Goal: Information Seeking & Learning: Find specific fact

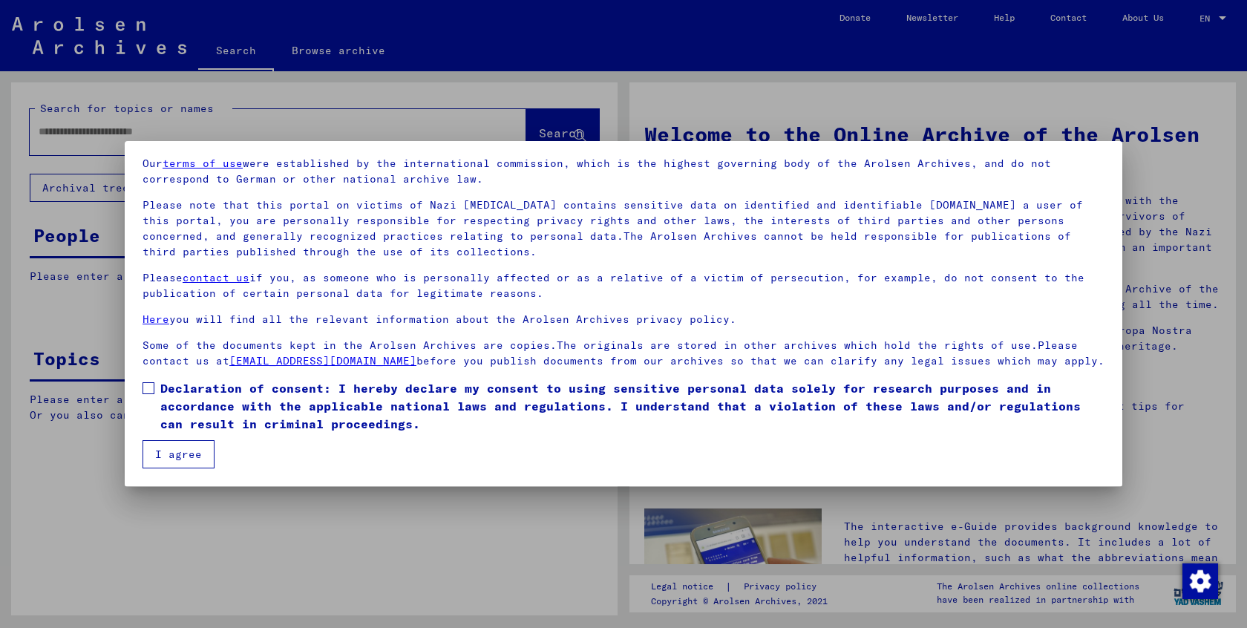
scroll to position [52, 0]
click at [147, 393] on span at bounding box center [149, 388] width 12 height 12
click at [170, 453] on button "I agree" at bounding box center [179, 454] width 72 height 28
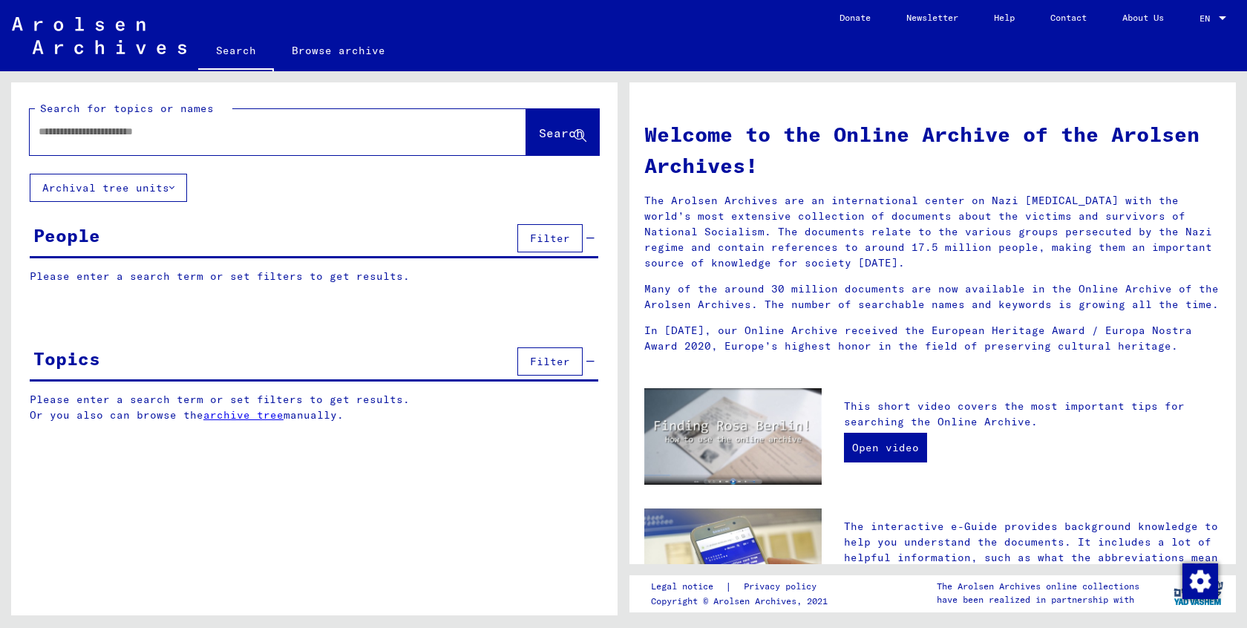
click at [153, 137] on input "text" at bounding box center [260, 132] width 443 height 16
click at [552, 134] on span "Search" at bounding box center [561, 132] width 45 height 15
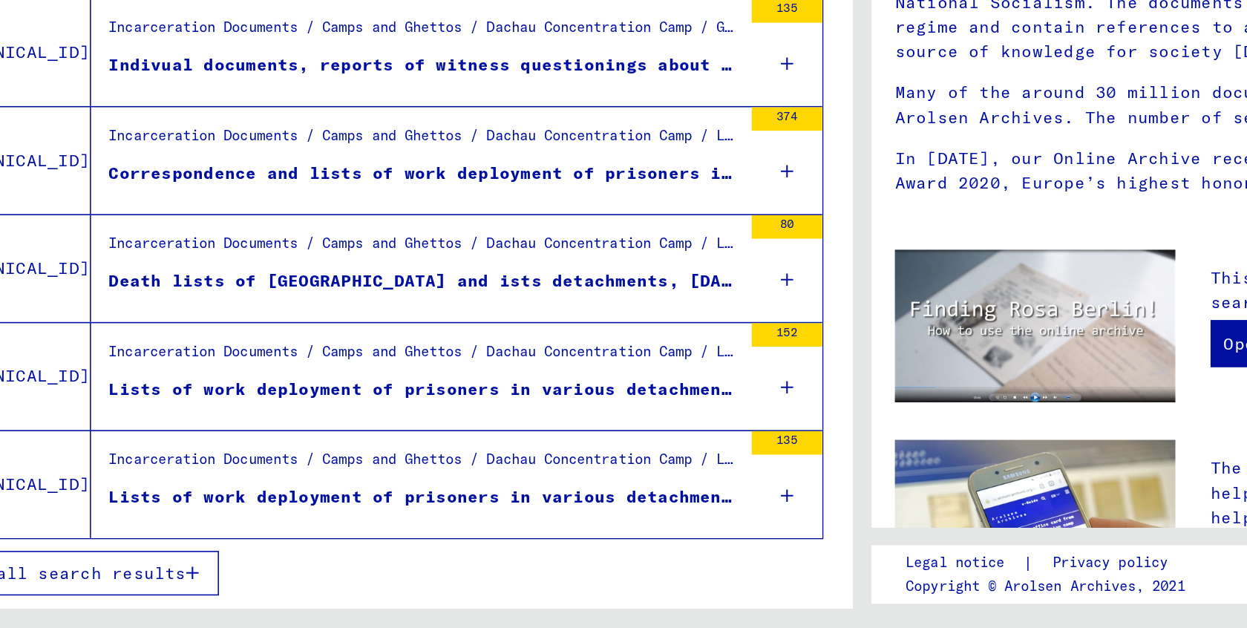
click at [368, 469] on div "Lists of work deployment of prisoners in various detachments outside of the con…" at bounding box center [346, 477] width 399 height 16
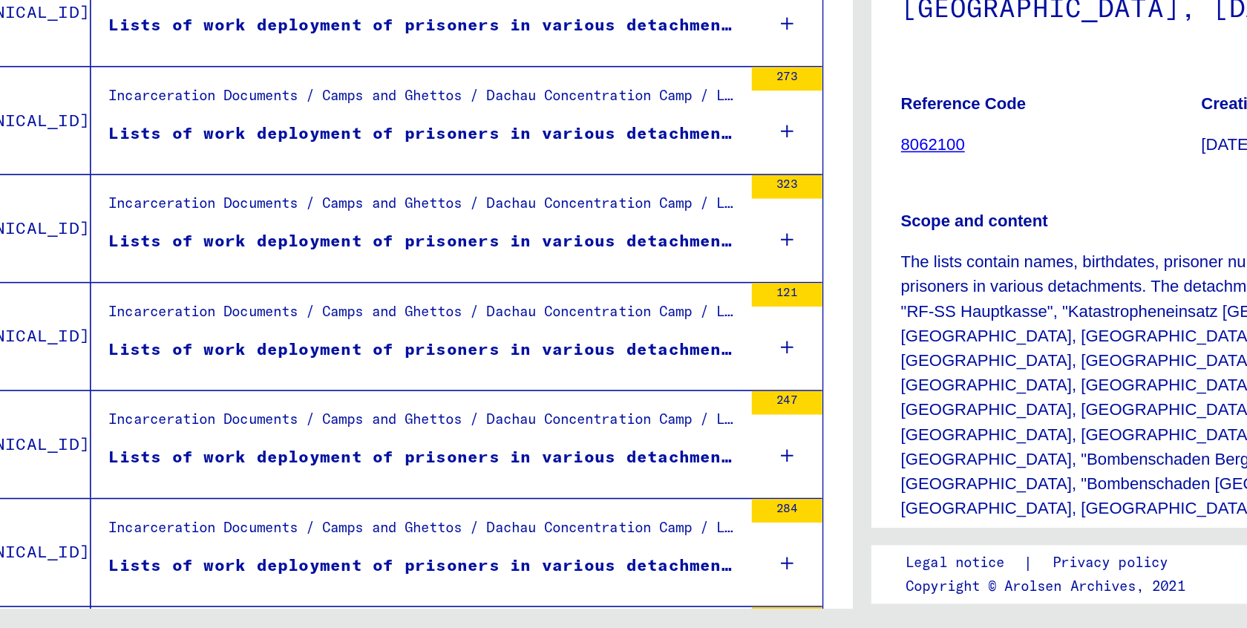
scroll to position [776, 0]
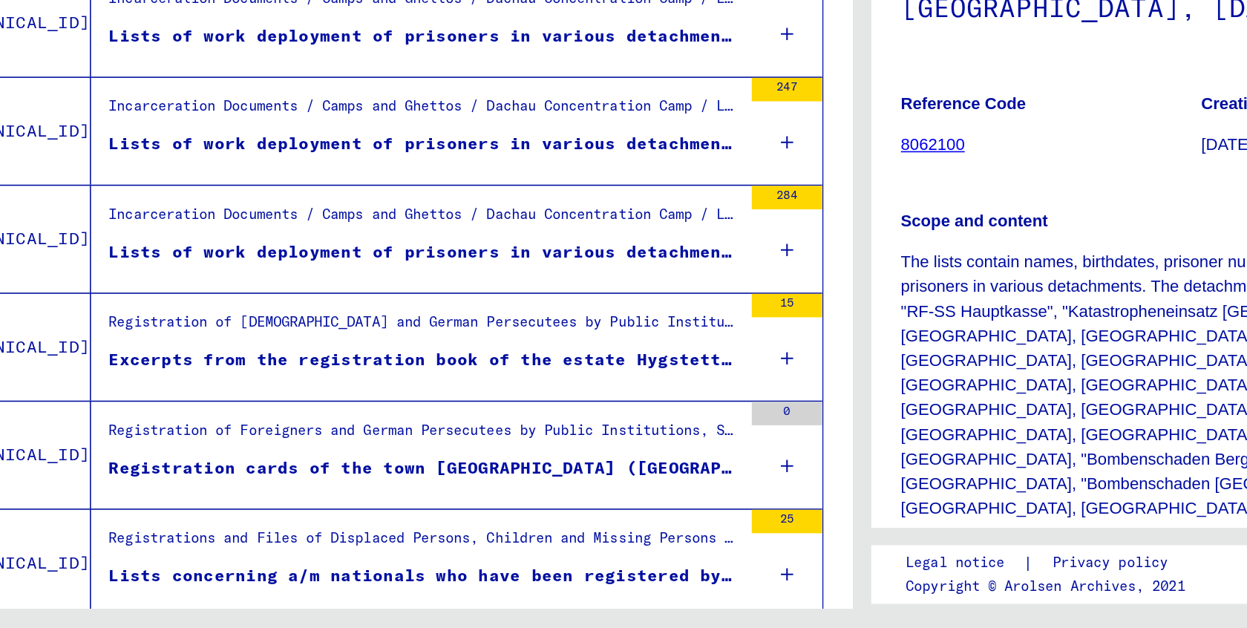
click at [554, 348] on div "284" at bounding box center [576, 355] width 45 height 15
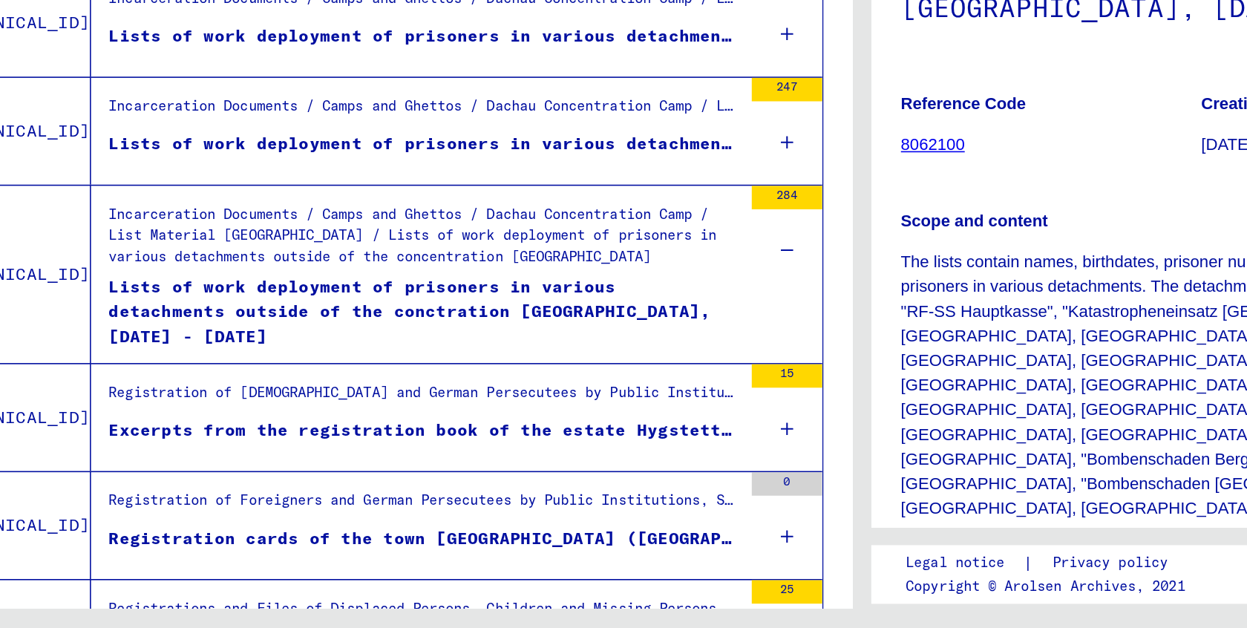
click at [258, 359] on div "Incarceration Documents / Camps and Ghettos / Dachau Concentration Camp / List …" at bounding box center [346, 385] width 399 height 52
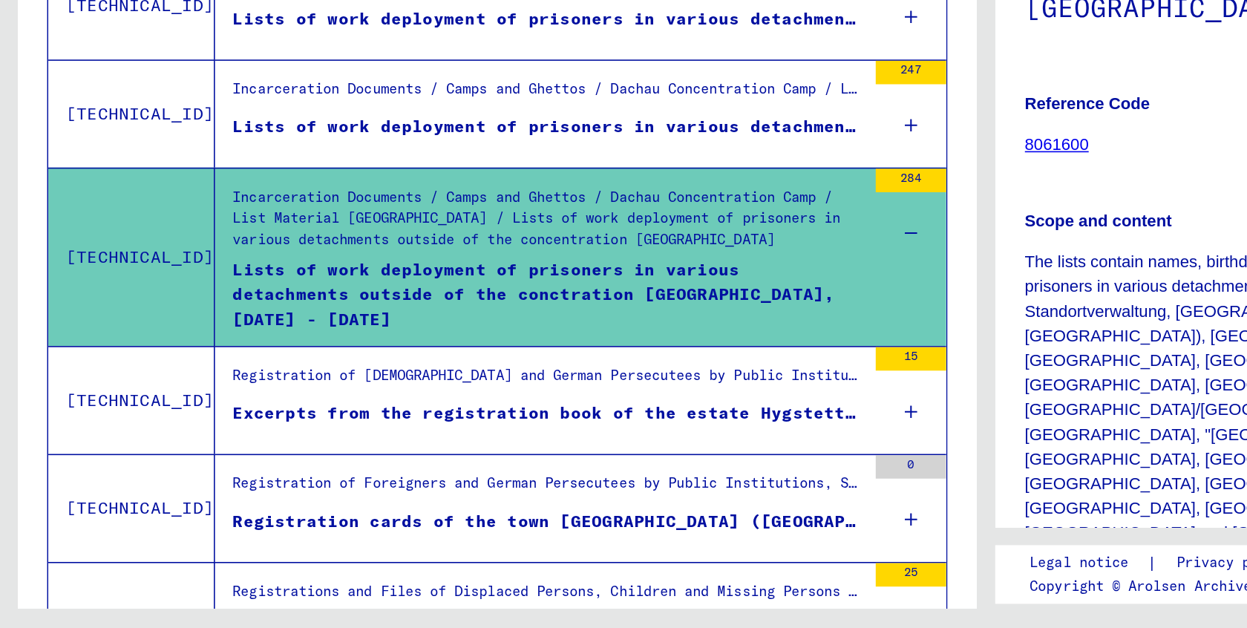
scroll to position [650, 0]
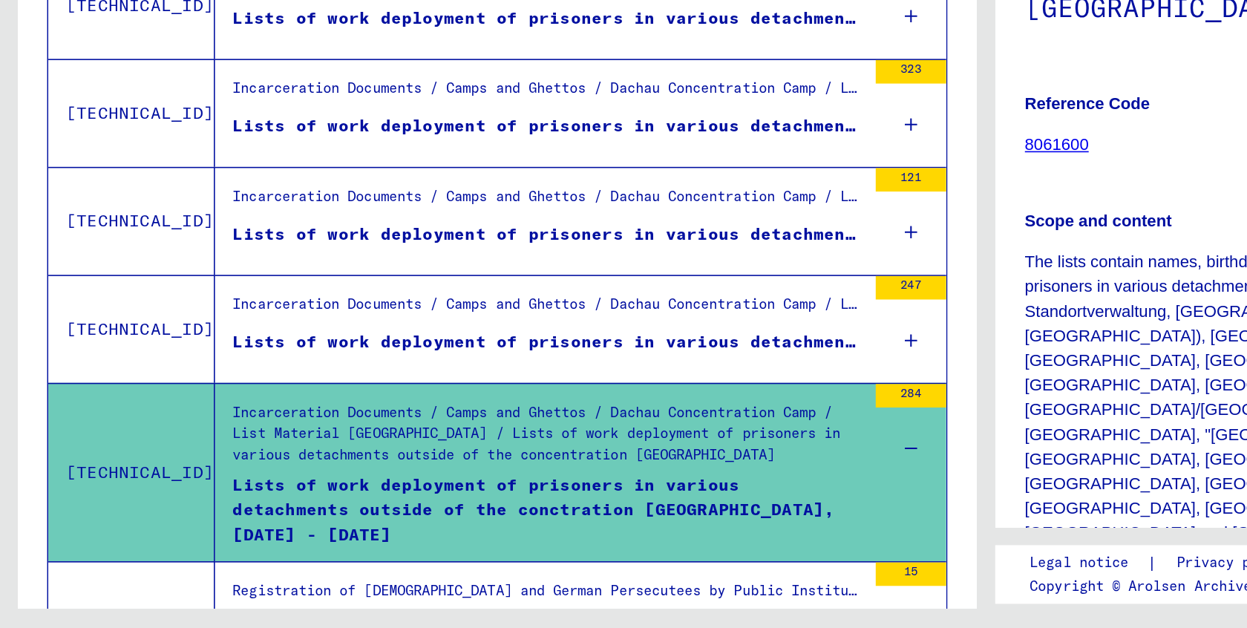
click at [290, 485] on div "Incarceration Documents / Camps and Ghettos / Dachau Concentration Camp / List …" at bounding box center [346, 511] width 399 height 52
click at [566, 474] on div "284" at bounding box center [576, 481] width 45 height 15
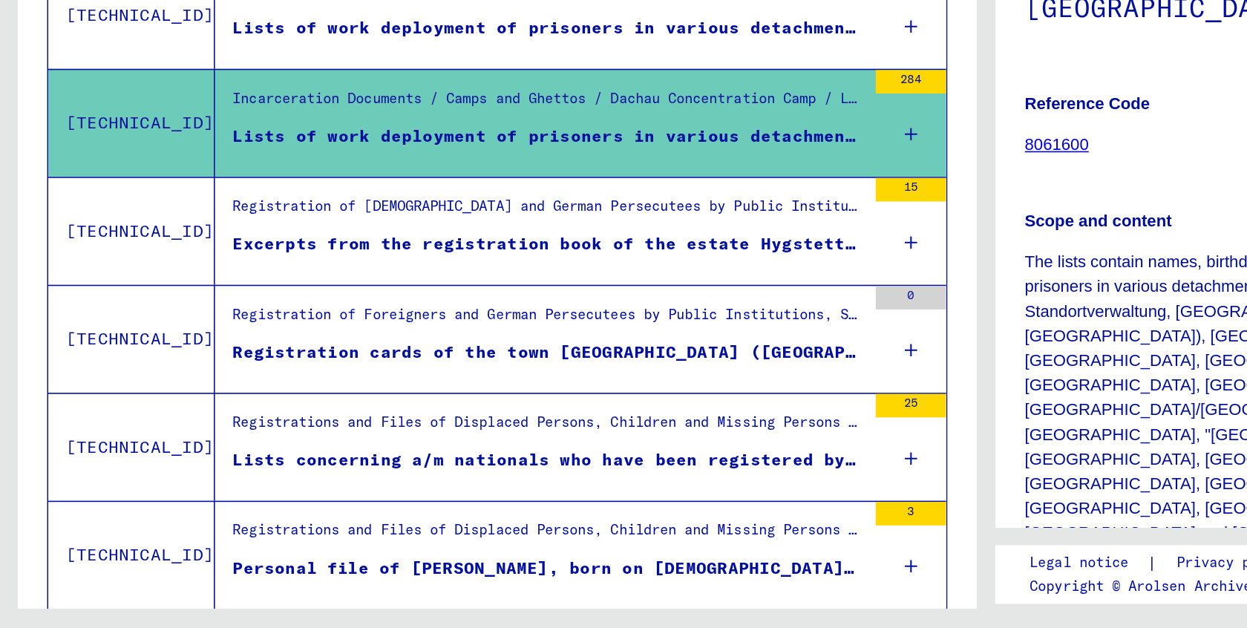
scroll to position [846, 0]
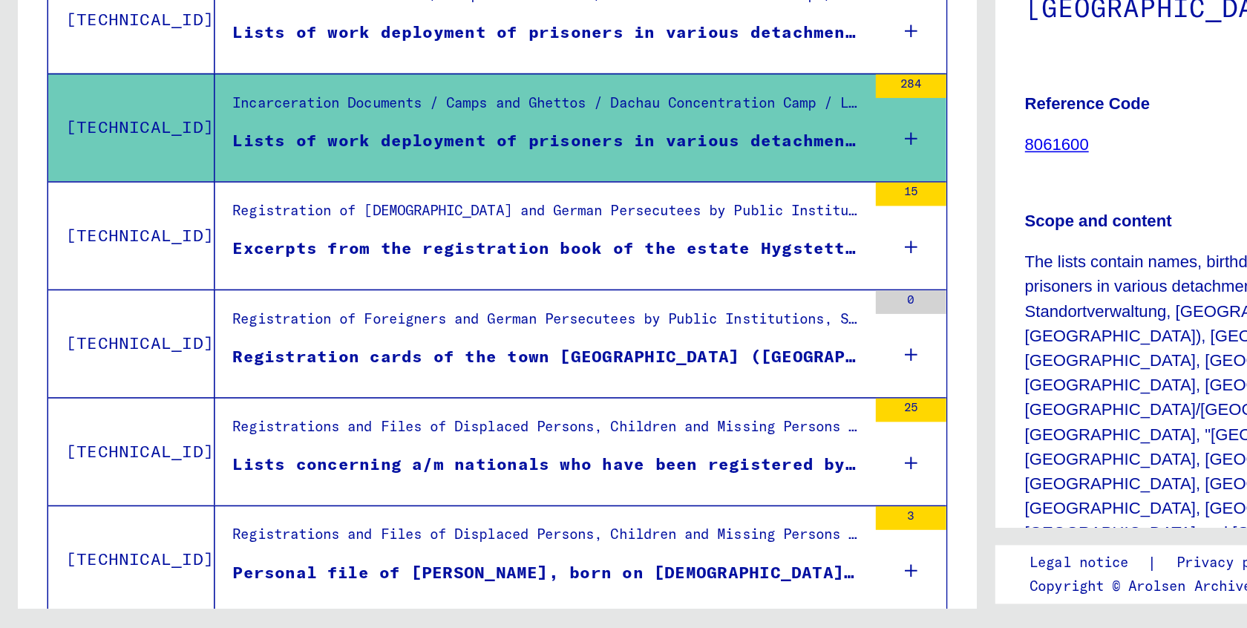
click at [494, 448] on div "Registration cards of the town [GEOGRAPHIC_DATA] ([GEOGRAPHIC_DATA]). Registrat…" at bounding box center [346, 456] width 399 height 16
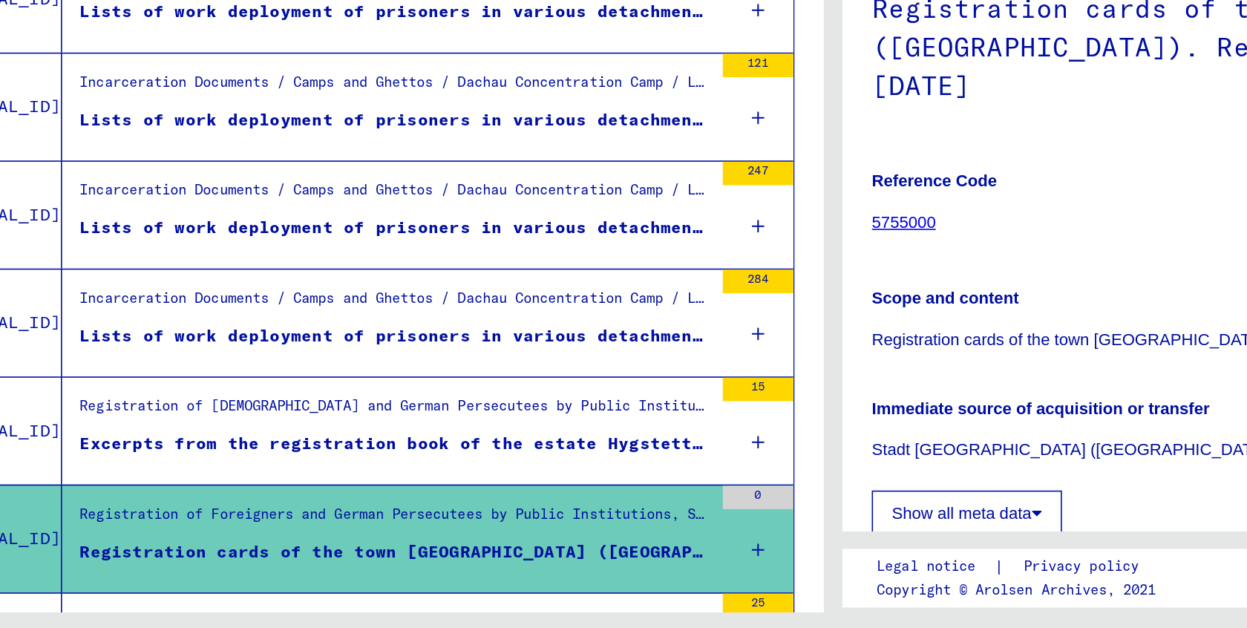
scroll to position [723, 0]
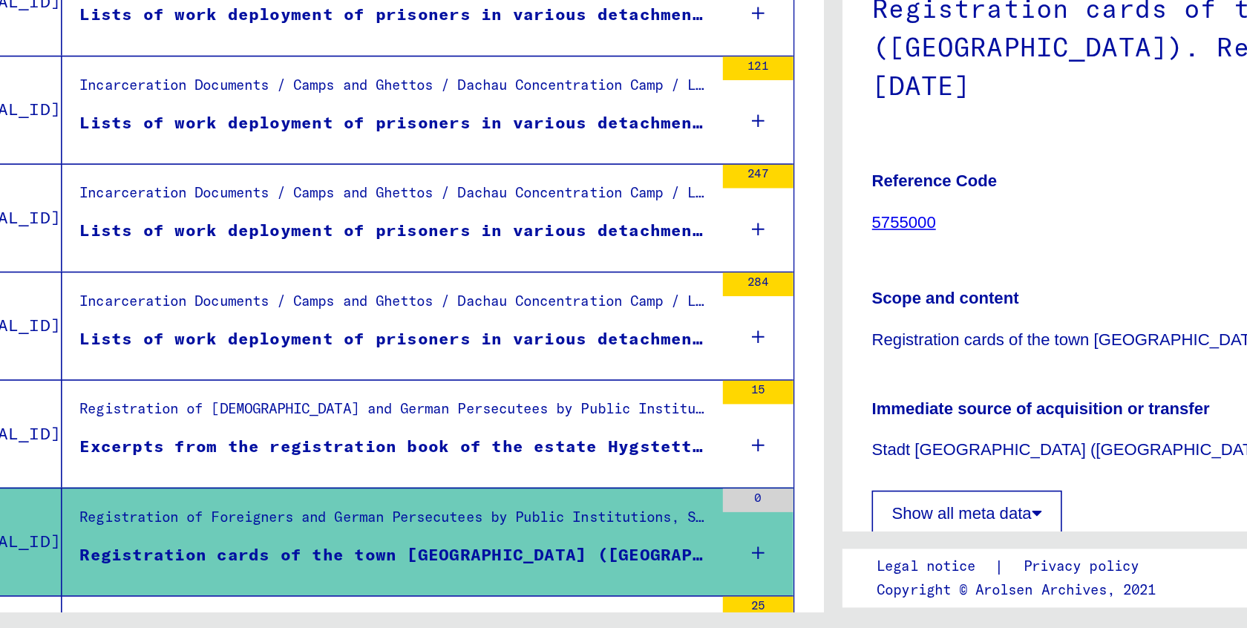
click at [353, 480] on div "Registration of [DEMOGRAPHIC_DATA] and German Persecutees by Public Institution…" at bounding box center [346, 490] width 399 height 21
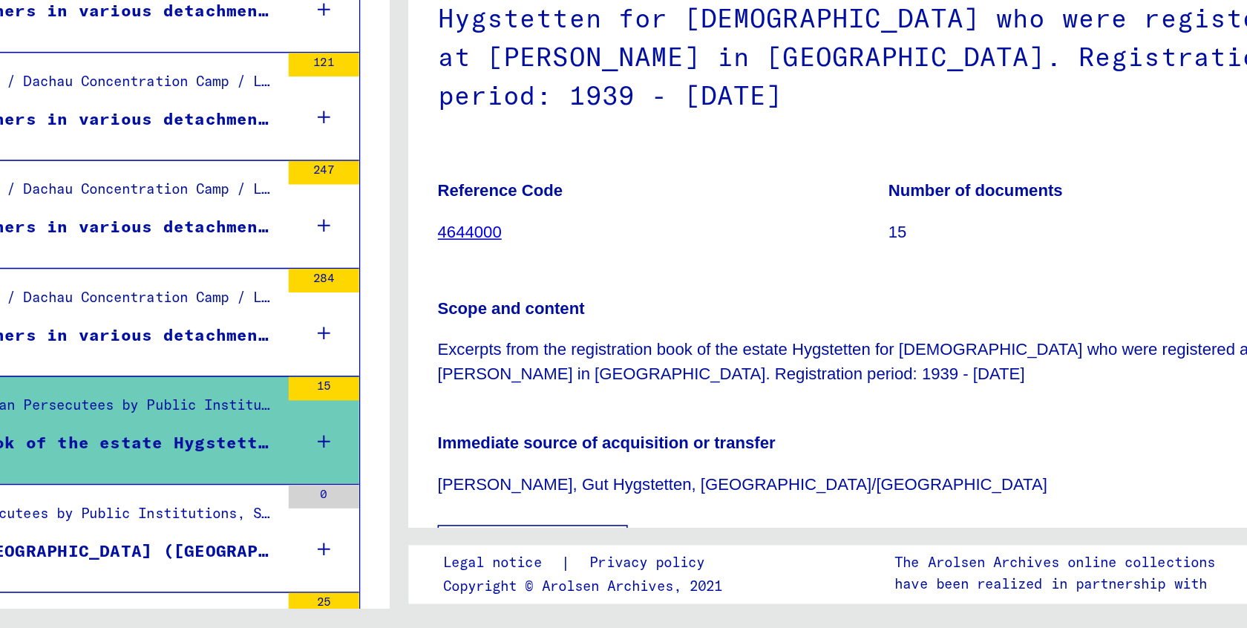
scroll to position [16, 0]
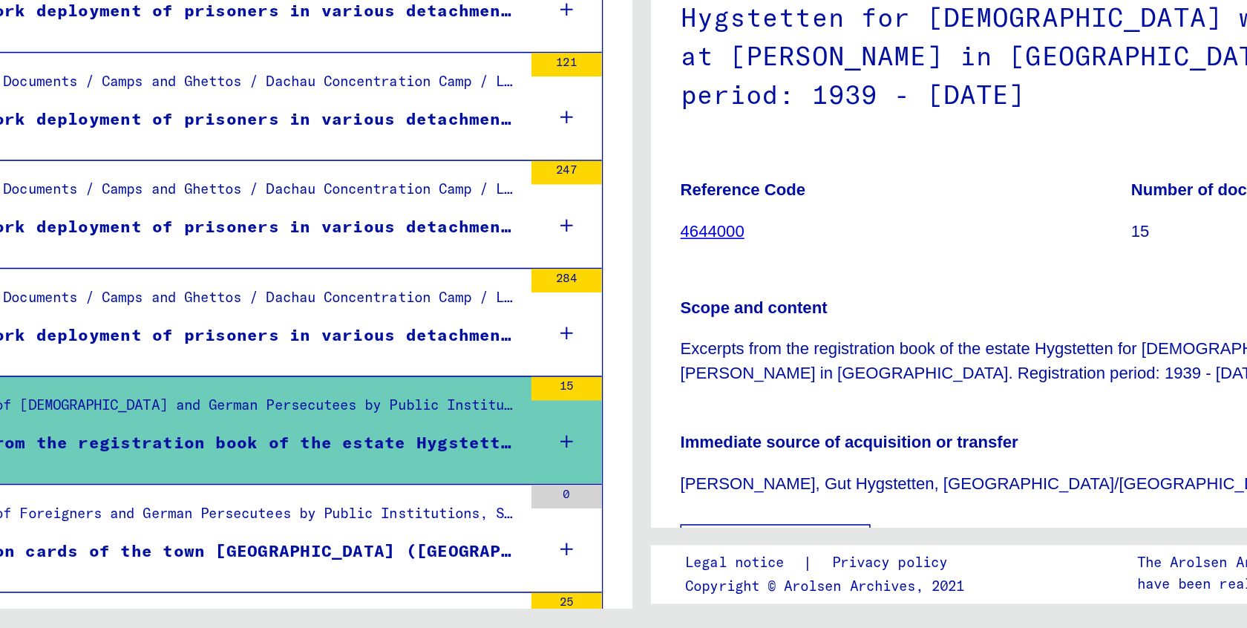
click at [238, 435] on div "Lists of work deployment of prisoners in various detachments outside of the con…" at bounding box center [346, 443] width 399 height 16
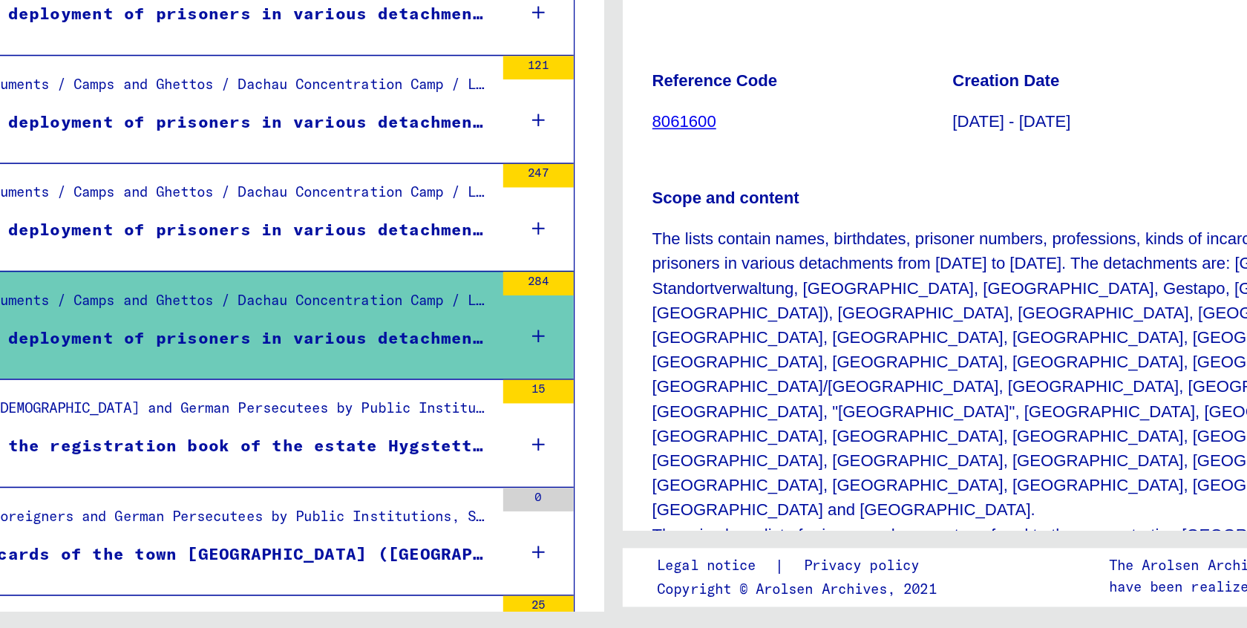
click at [281, 367] on div "Lists of work deployment of prisoners in various detachments outside of the con…" at bounding box center [346, 375] width 399 height 16
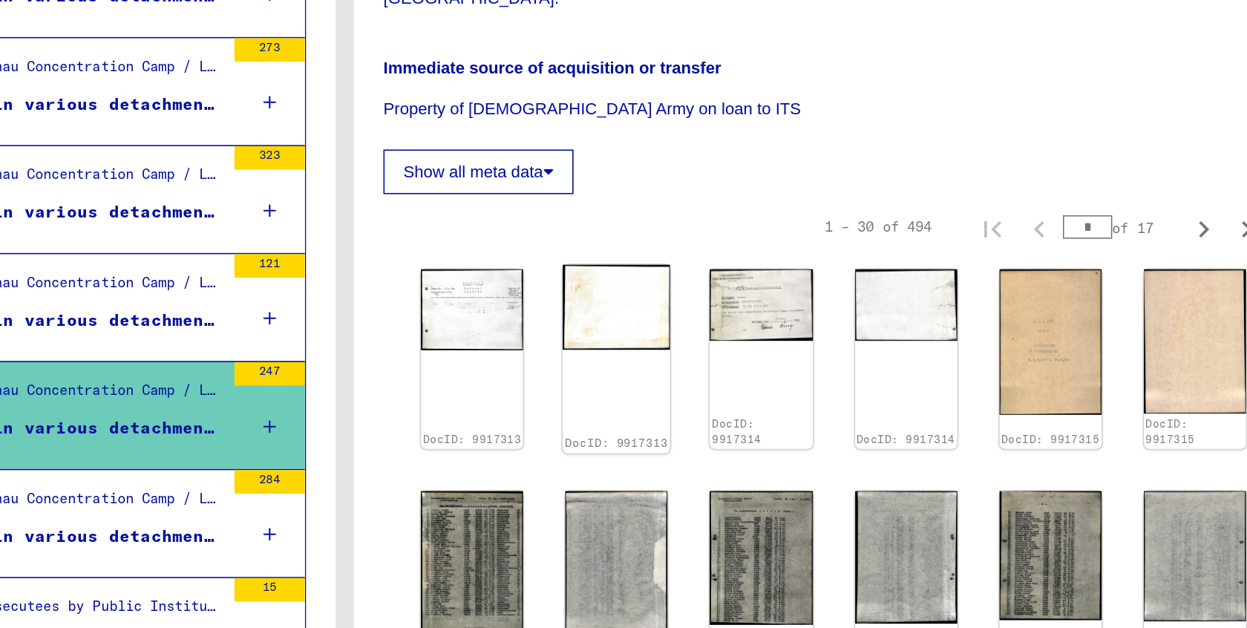
scroll to position [461, 0]
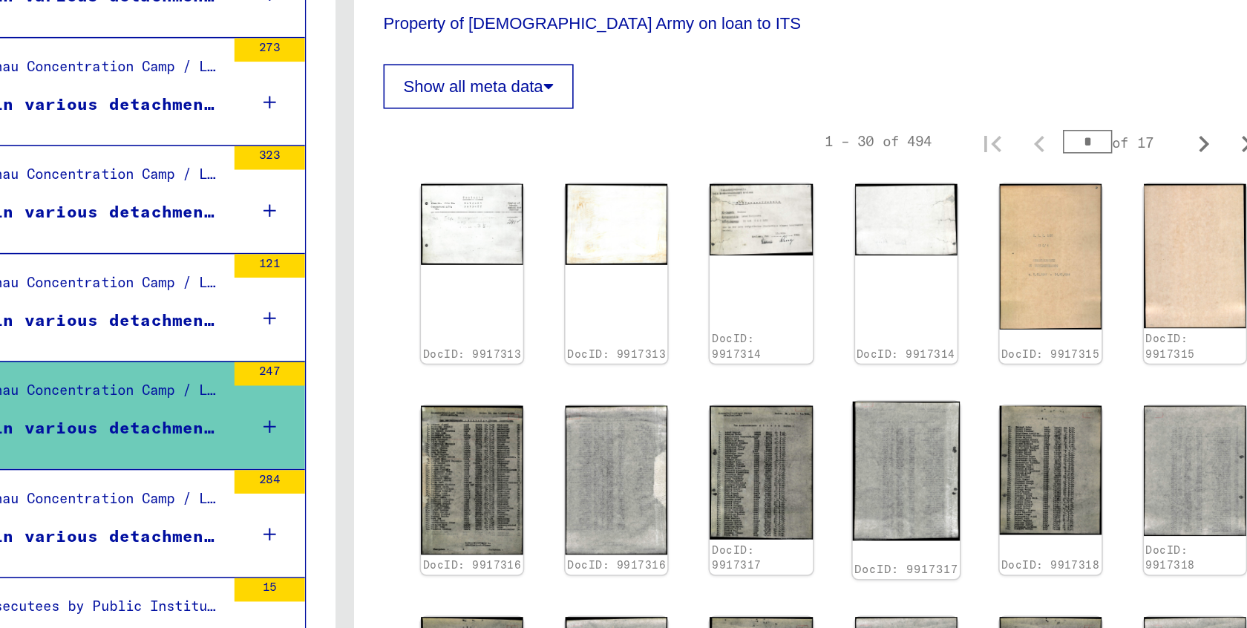
click at [944, 416] on img at bounding box center [978, 460] width 68 height 88
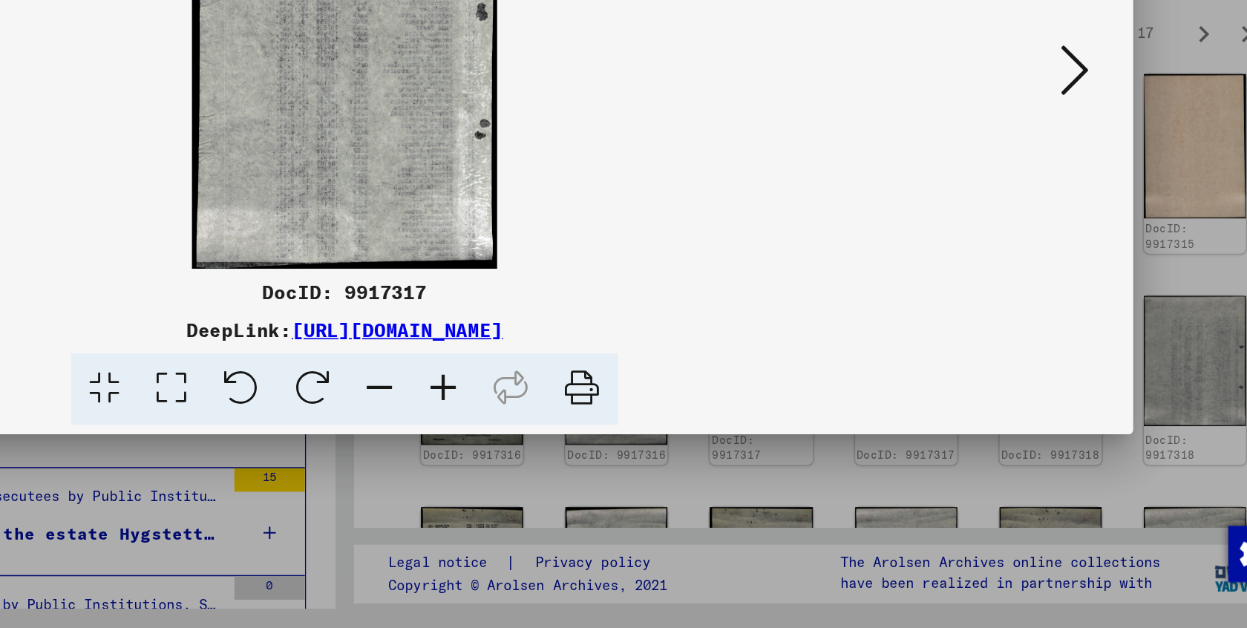
scroll to position [0, 0]
click at [270, 313] on div at bounding box center [623, 314] width 1247 height 628
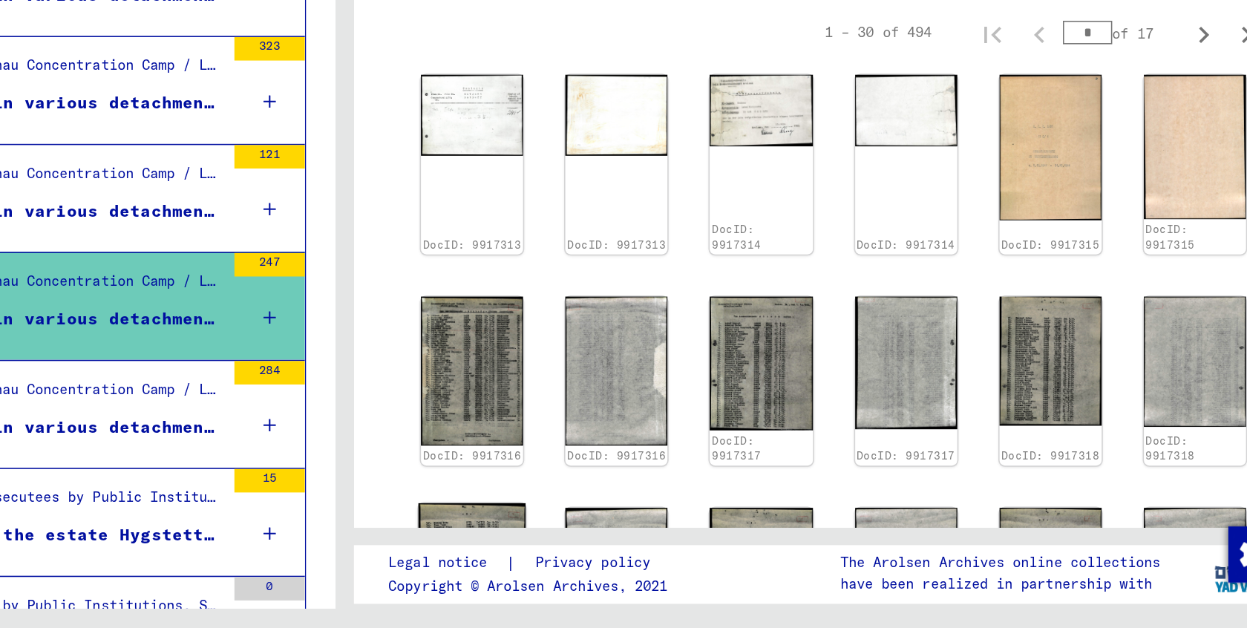
click at [670, 549] on img at bounding box center [704, 598] width 68 height 99
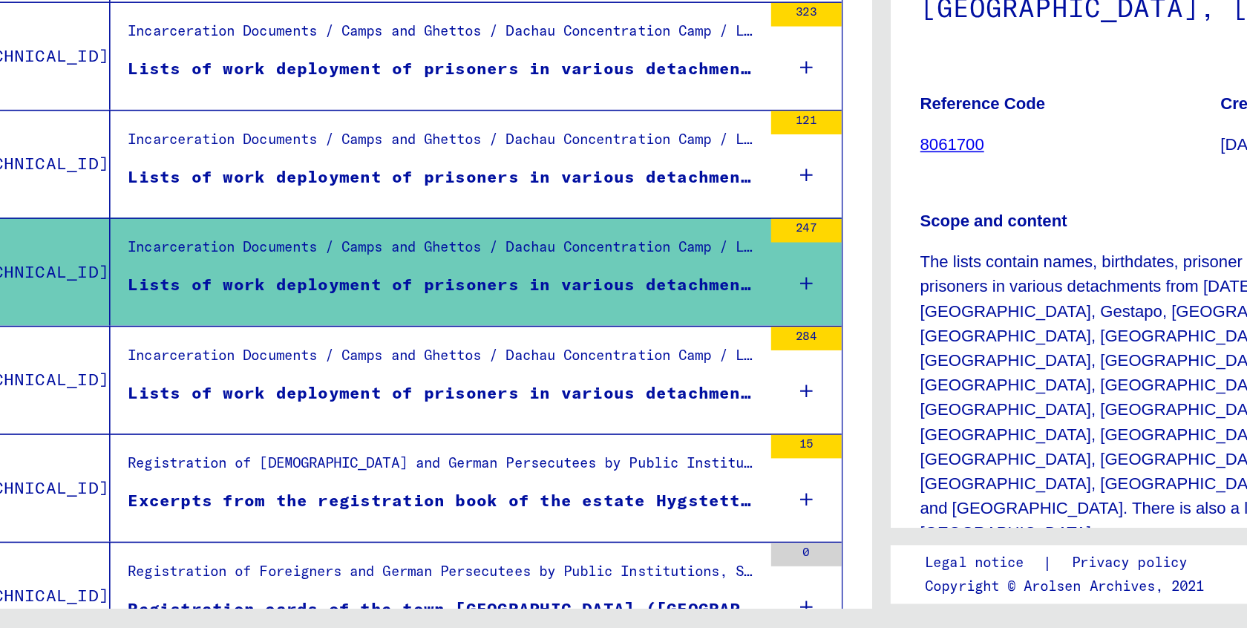
scroll to position [812, 0]
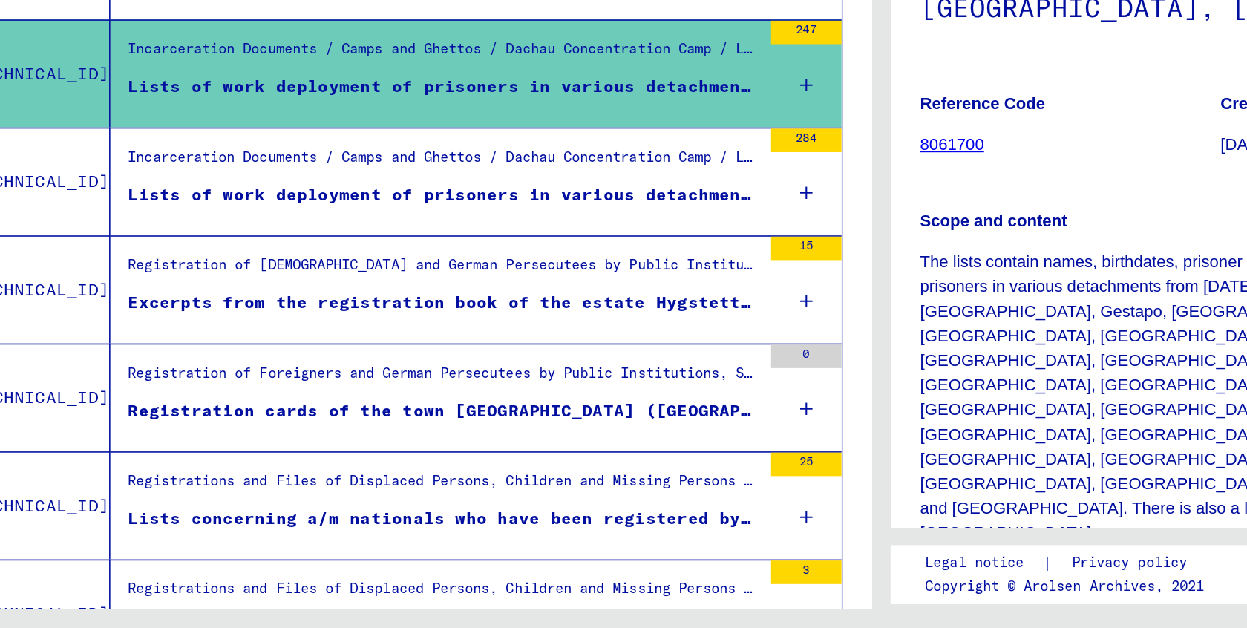
click at [307, 483] on div "Registration cards of the town [GEOGRAPHIC_DATA] ([GEOGRAPHIC_DATA]). Registrat…" at bounding box center [346, 491] width 399 height 16
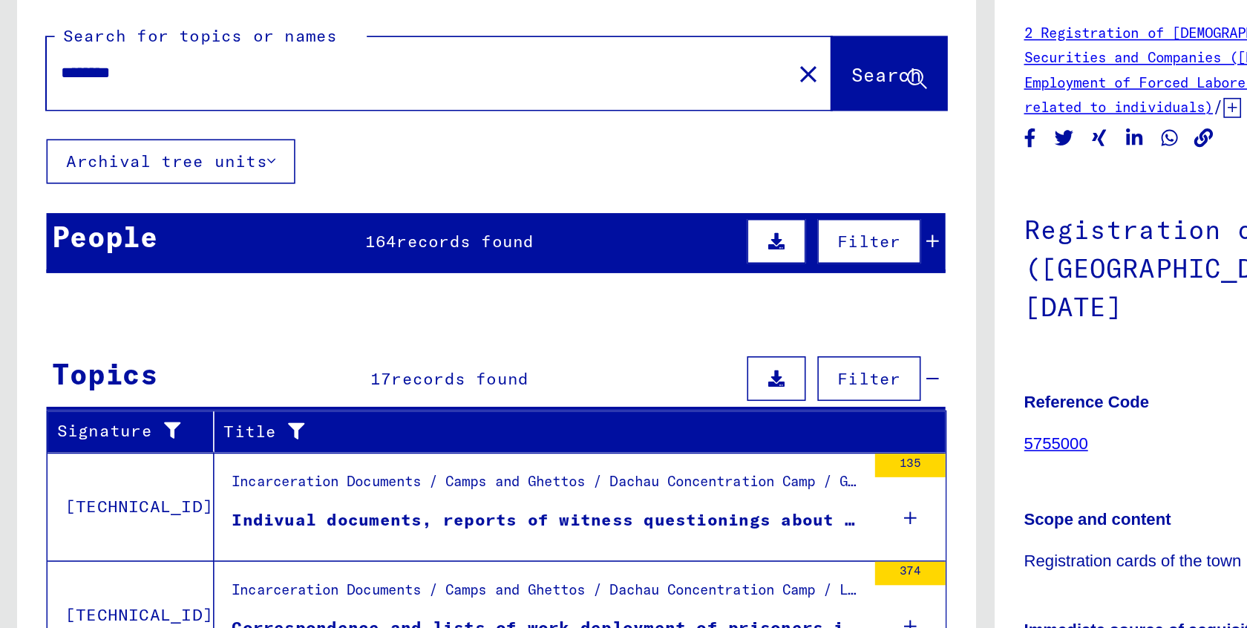
click at [131, 124] on input "********" at bounding box center [265, 132] width 452 height 16
click at [546, 126] on span "Search" at bounding box center [563, 134] width 48 height 16
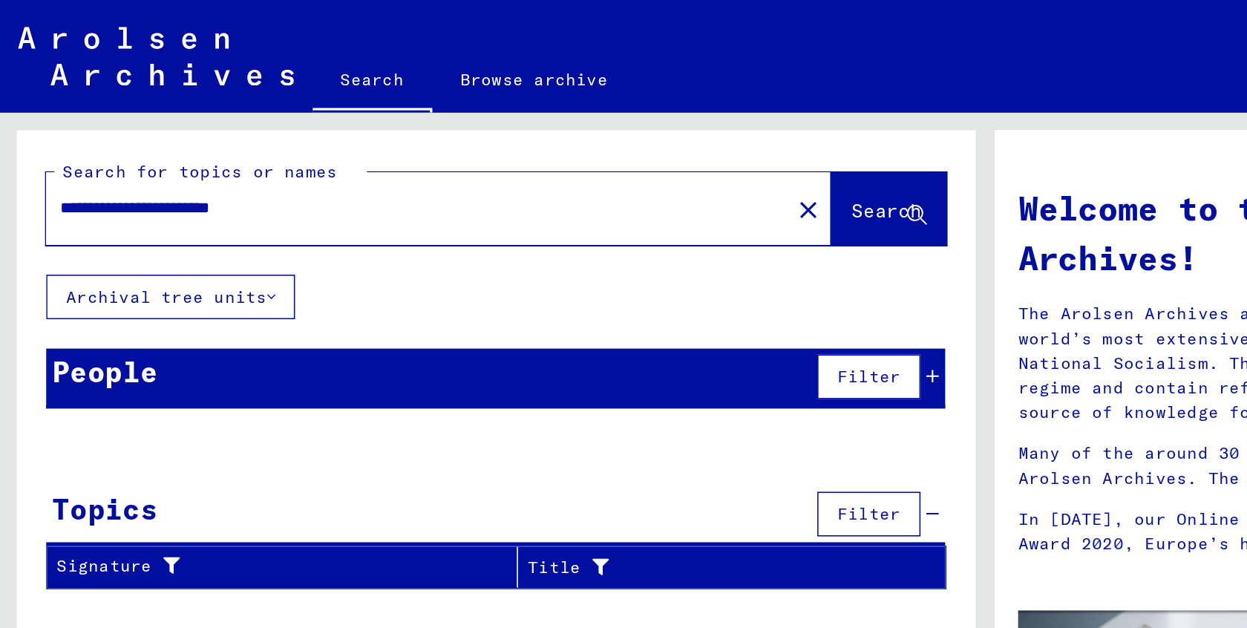
drag, startPoint x: 108, startPoint y: 130, endPoint x: 0, endPoint y: 121, distance: 108.8
click at [0, 121] on div "**********" at bounding box center [312, 343] width 624 height 544
type input "**********"
click at [542, 136] on span "Search" at bounding box center [561, 132] width 45 height 15
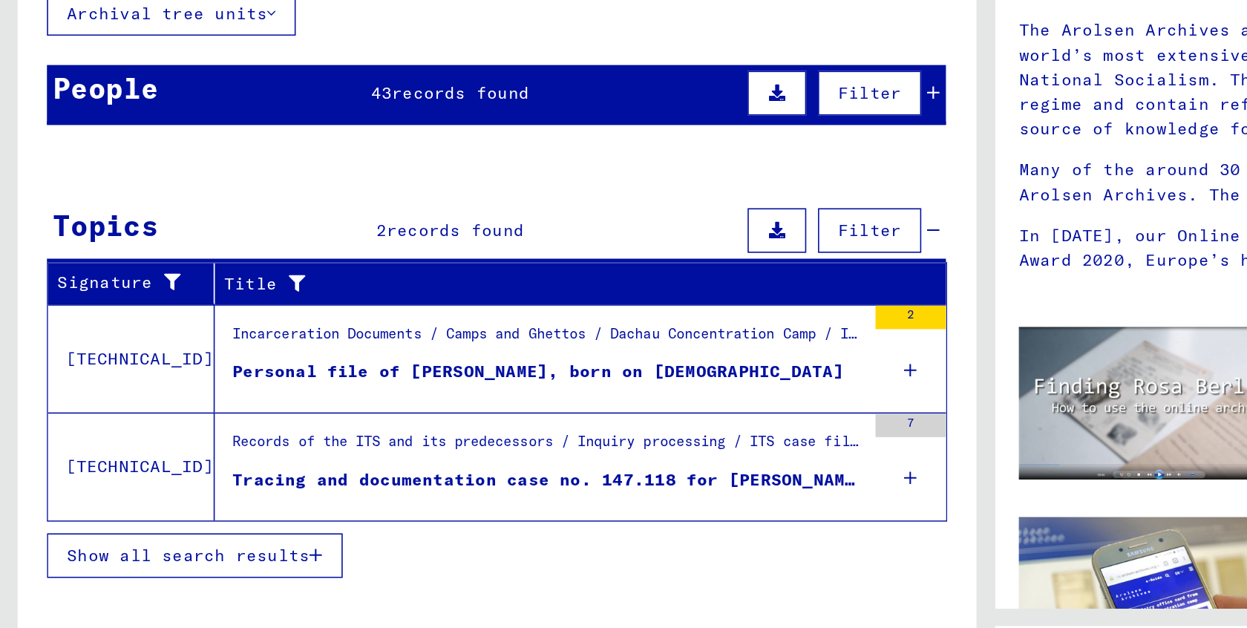
click at [416, 475] on div "Tracing and documentation case no. 147.118 for [PERSON_NAME] born [DEMOGRAPHIC_…" at bounding box center [346, 483] width 399 height 16
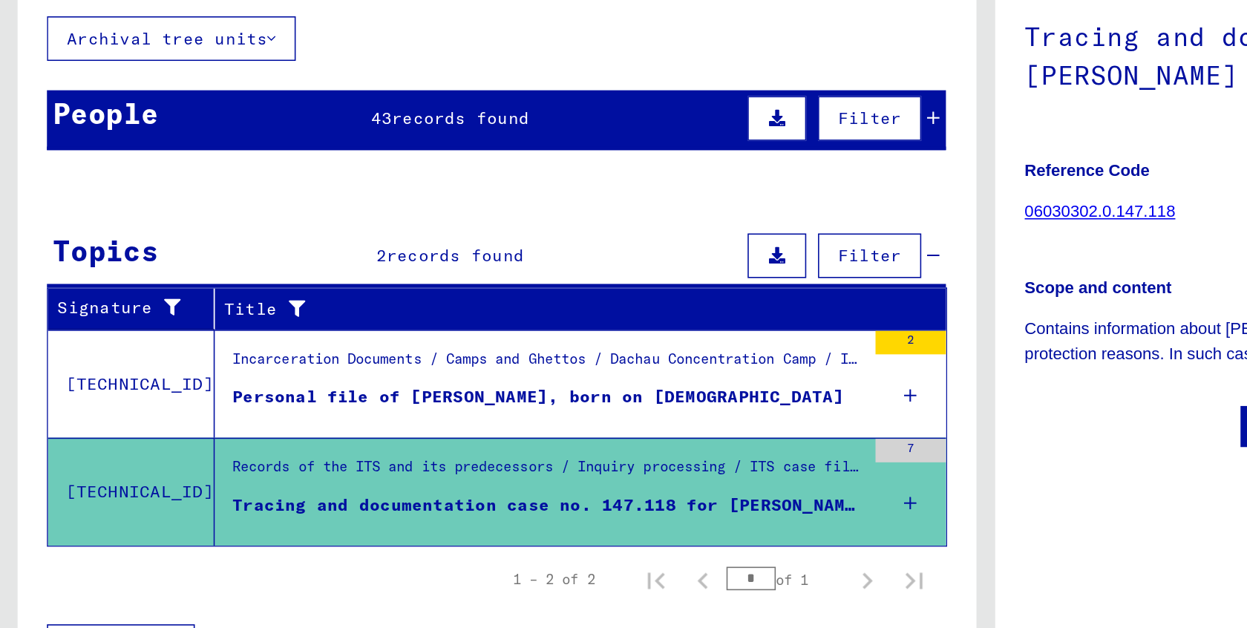
click at [291, 407] on div "Personal file of [PERSON_NAME], born on [DEMOGRAPHIC_DATA]" at bounding box center [340, 415] width 387 height 16
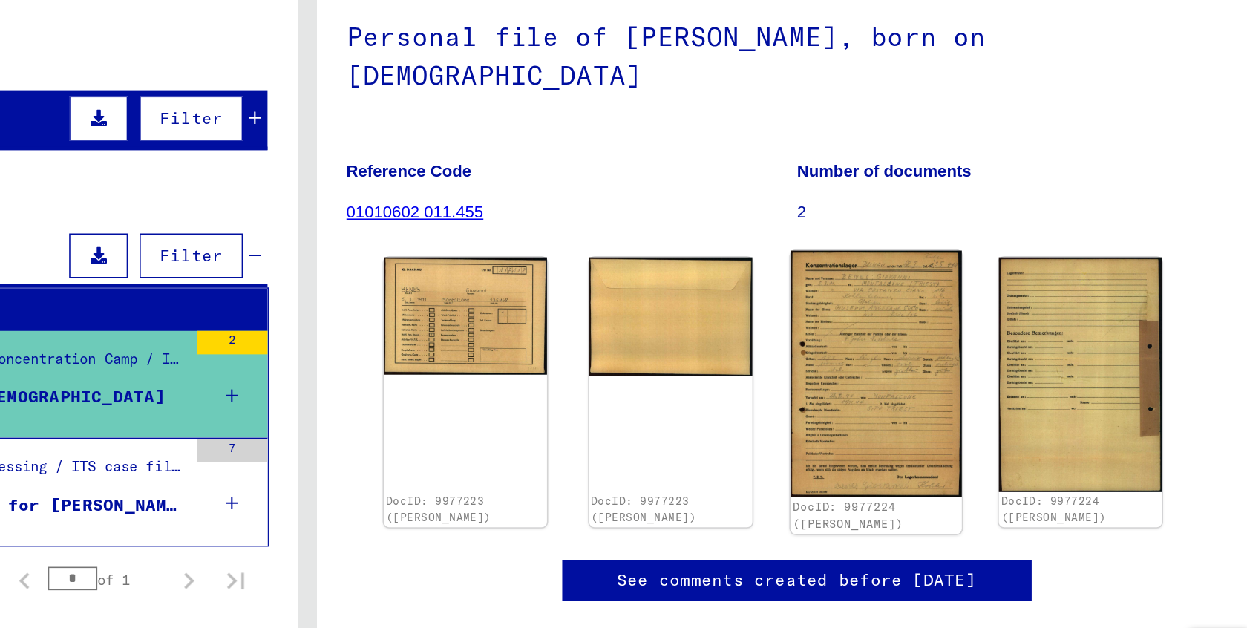
click at [929, 321] on img at bounding box center [983, 399] width 108 height 156
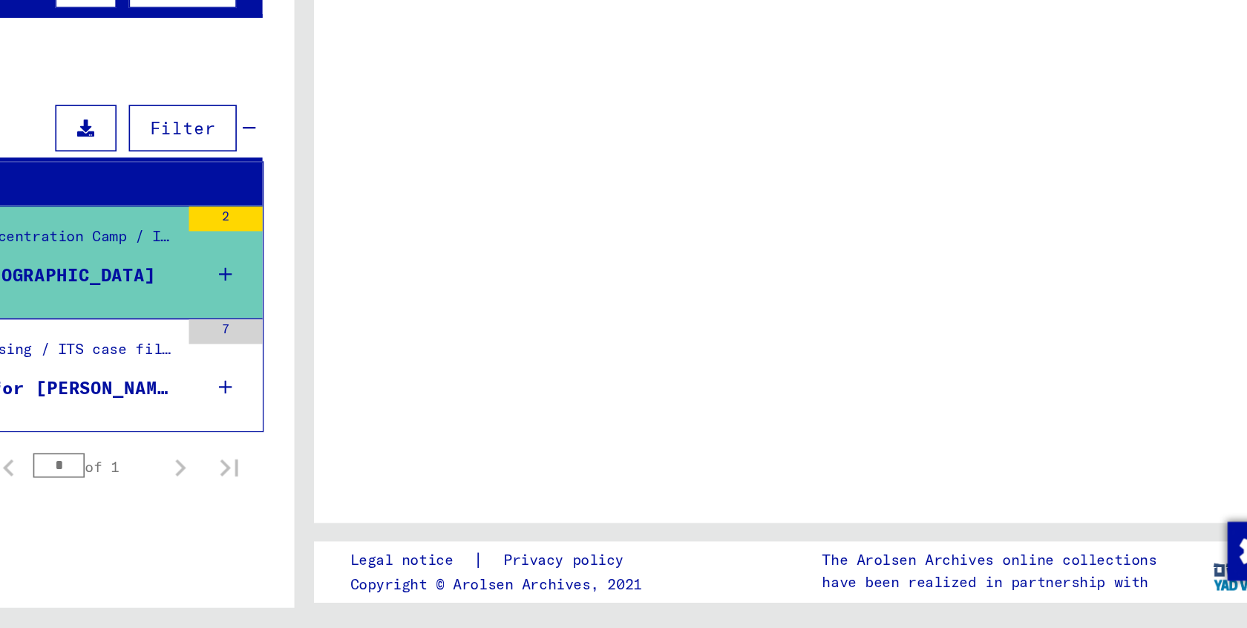
click at [649, 244] on div at bounding box center [933, 323] width 607 height 482
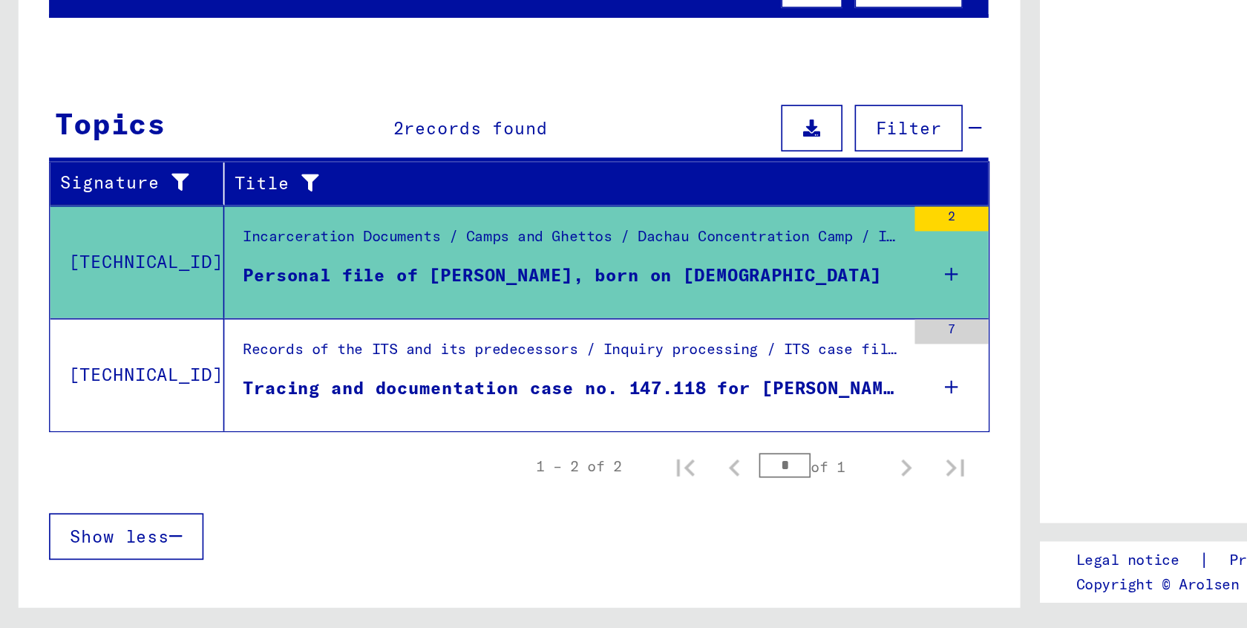
click at [480, 407] on figure "Personal file of [PERSON_NAME], born on [DEMOGRAPHIC_DATA]" at bounding box center [346, 418] width 399 height 22
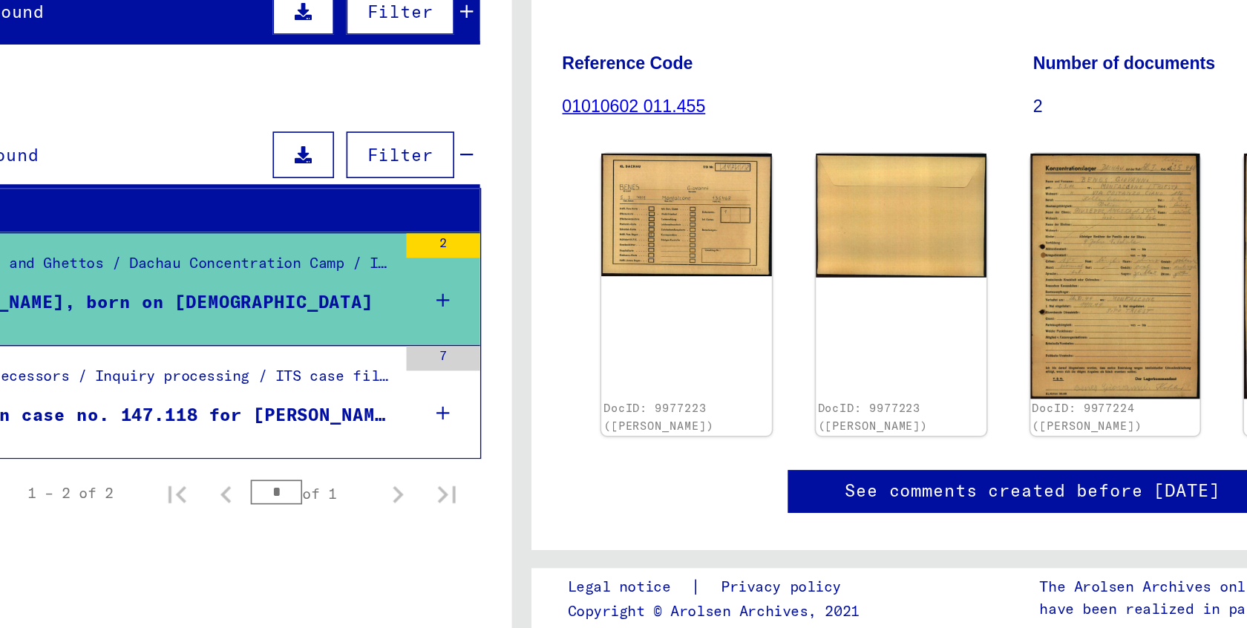
scroll to position [1, 0]
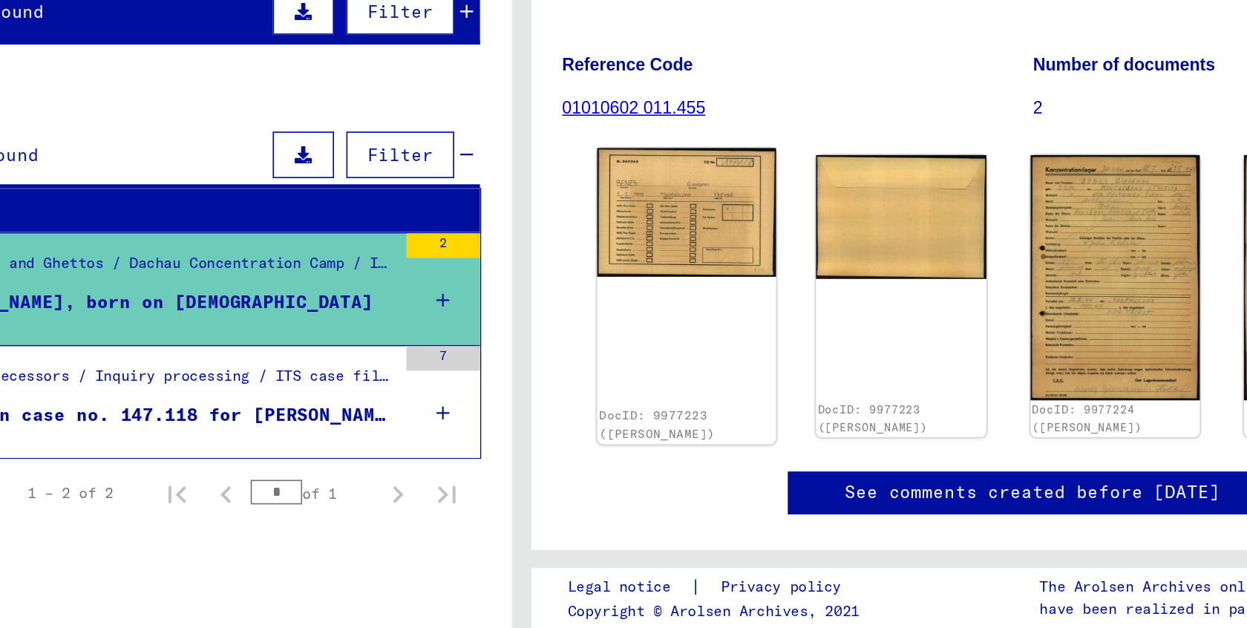
click at [670, 321] on img at bounding box center [724, 360] width 108 height 78
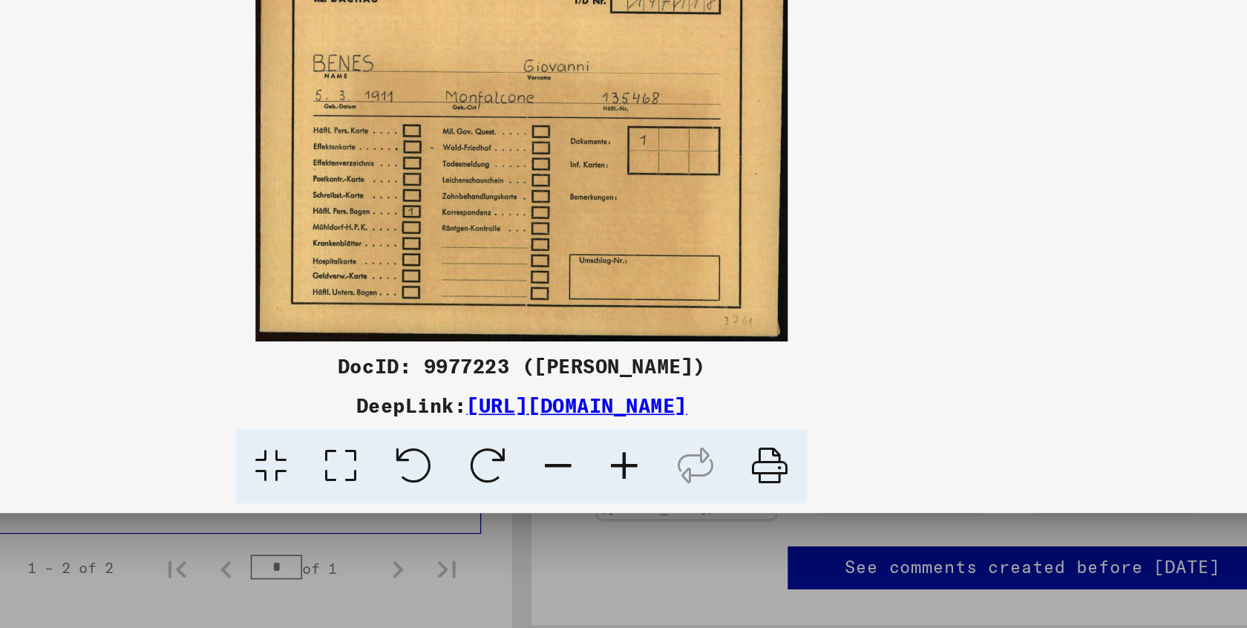
click at [437, 120] on div "DocID: 9977223 ([PERSON_NAME]) DeepLink: [URL][DOMAIN_NAME]" at bounding box center [623, 314] width 1247 height 628
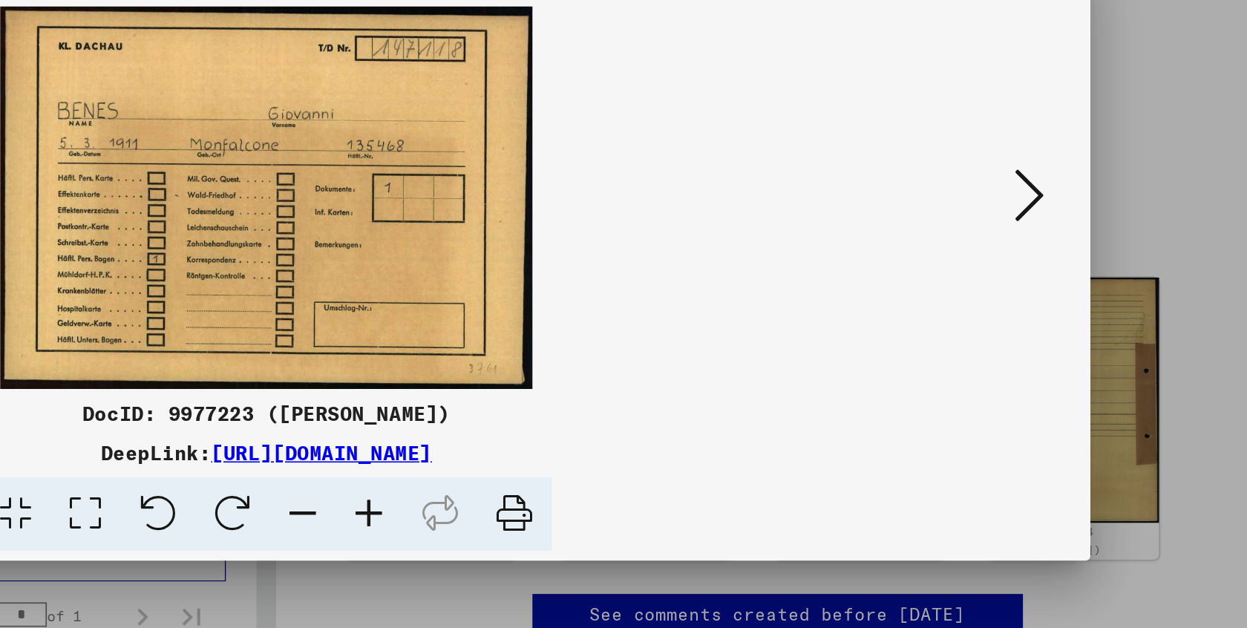
click at [1077, 258] on icon at bounding box center [1086, 276] width 18 height 36
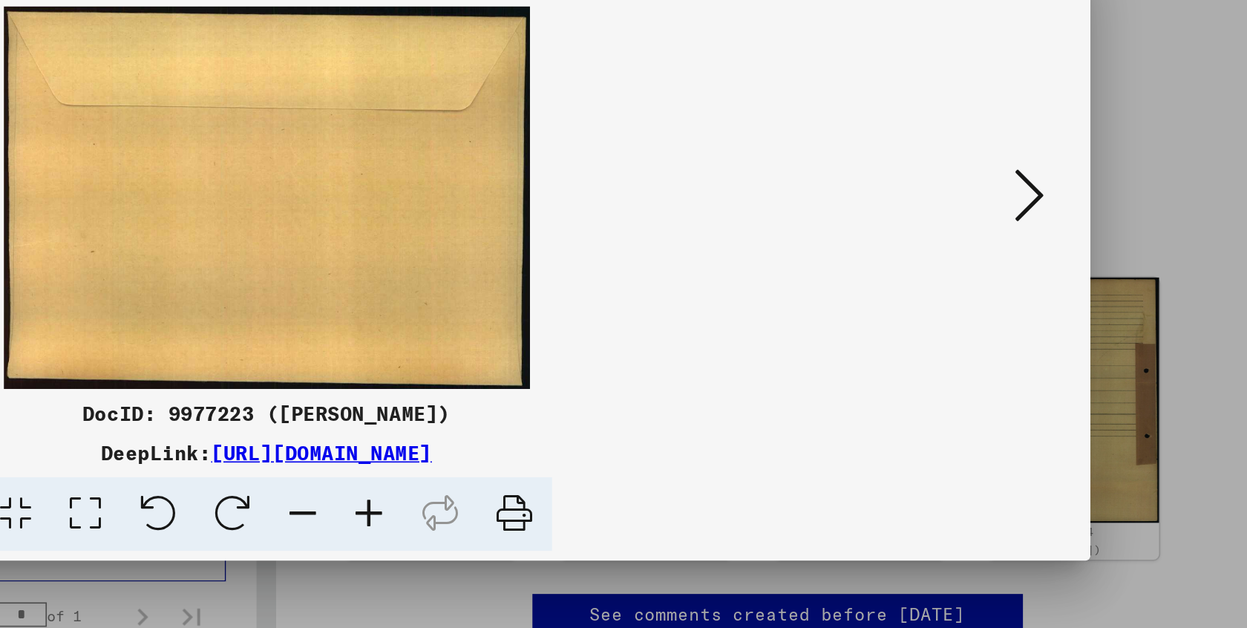
click at [1077, 258] on icon at bounding box center [1086, 276] width 18 height 36
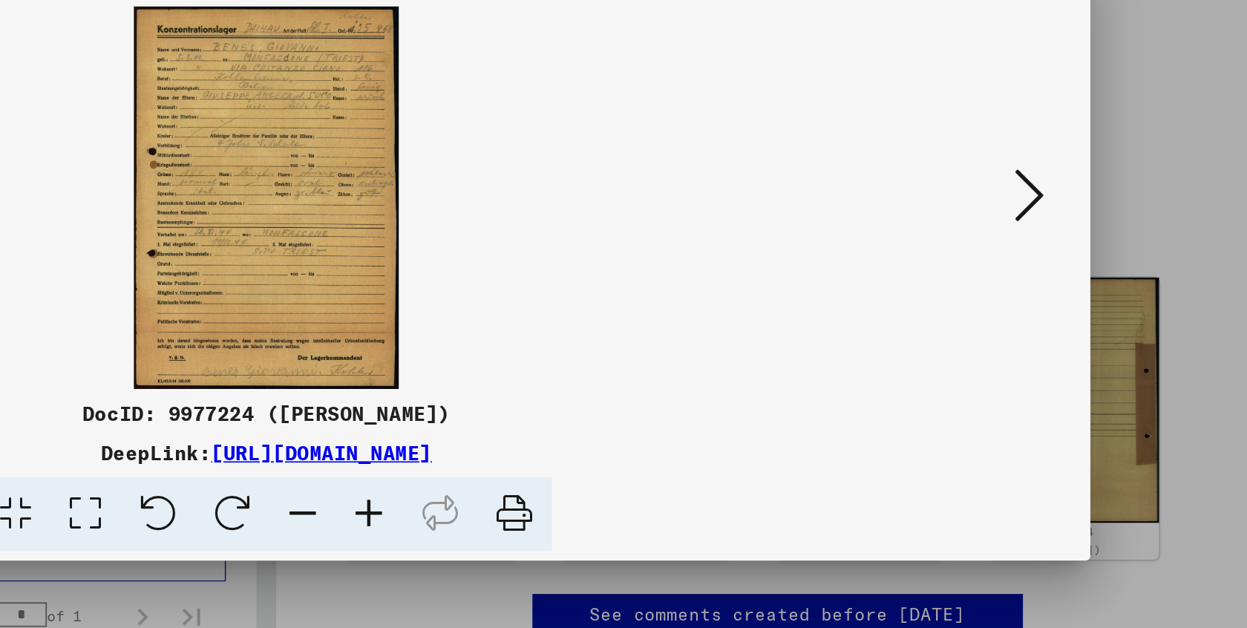
click at [175, 161] on img at bounding box center [623, 277] width 897 height 232
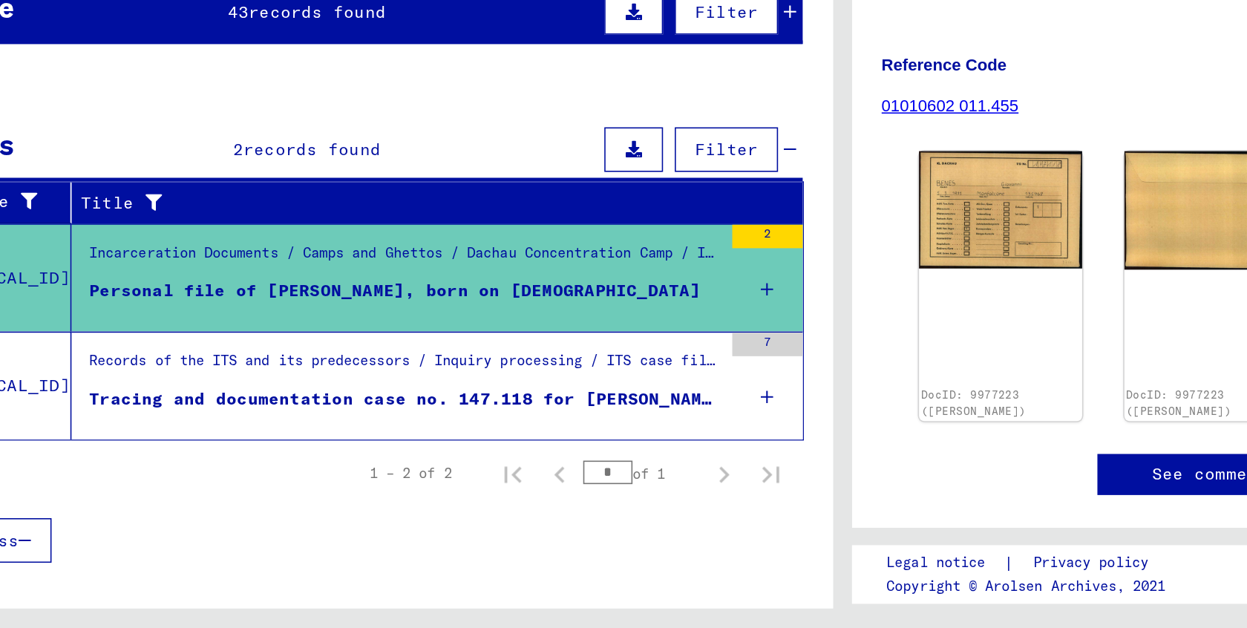
click at [147, 475] on div "Tracing and documentation case no. 147.118 for [PERSON_NAME] born [DEMOGRAPHIC_…" at bounding box center [346, 483] width 399 height 16
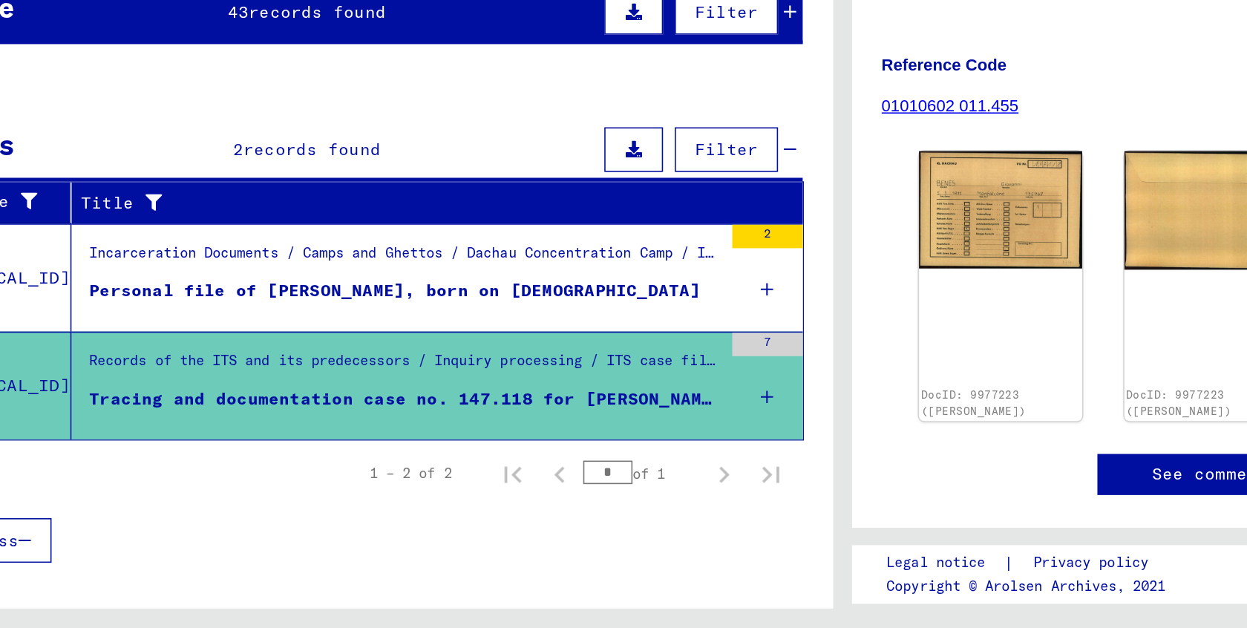
click at [147, 475] on div "Tracing and documentation case no. 147.118 for [PERSON_NAME] born [DEMOGRAPHIC_…" at bounding box center [346, 483] width 399 height 16
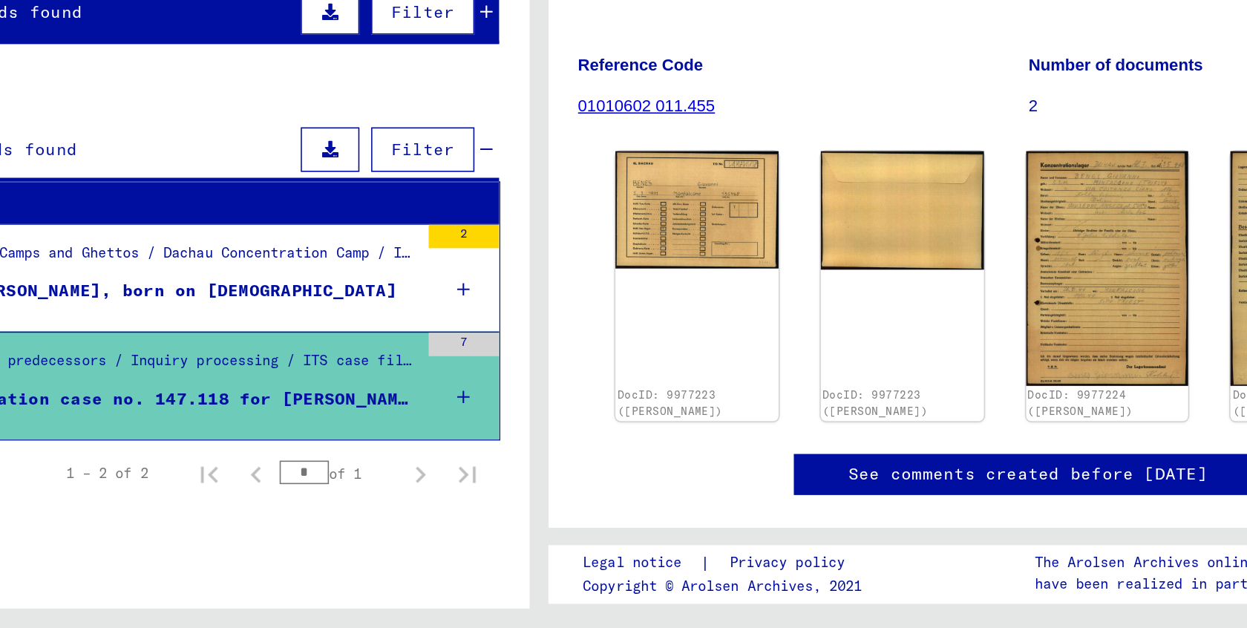
click at [203, 452] on div "Records of the ITS and its predecessors / Inquiry processing / ITS case files a…" at bounding box center [346, 462] width 399 height 21
click at [489, 449] on mat-cell "135468" at bounding box center [543, 467] width 109 height 36
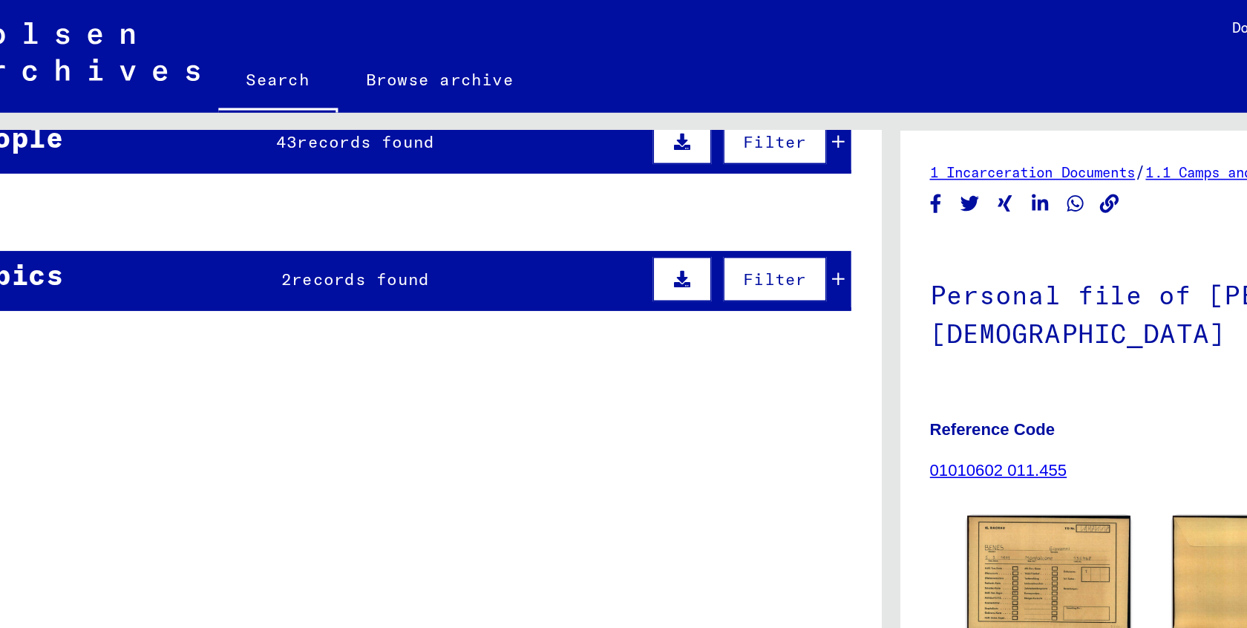
click at [148, 29] on mat-toolbar "Search Browse archive Detailed questions/information about the documents? Send …" at bounding box center [623, 35] width 1247 height 71
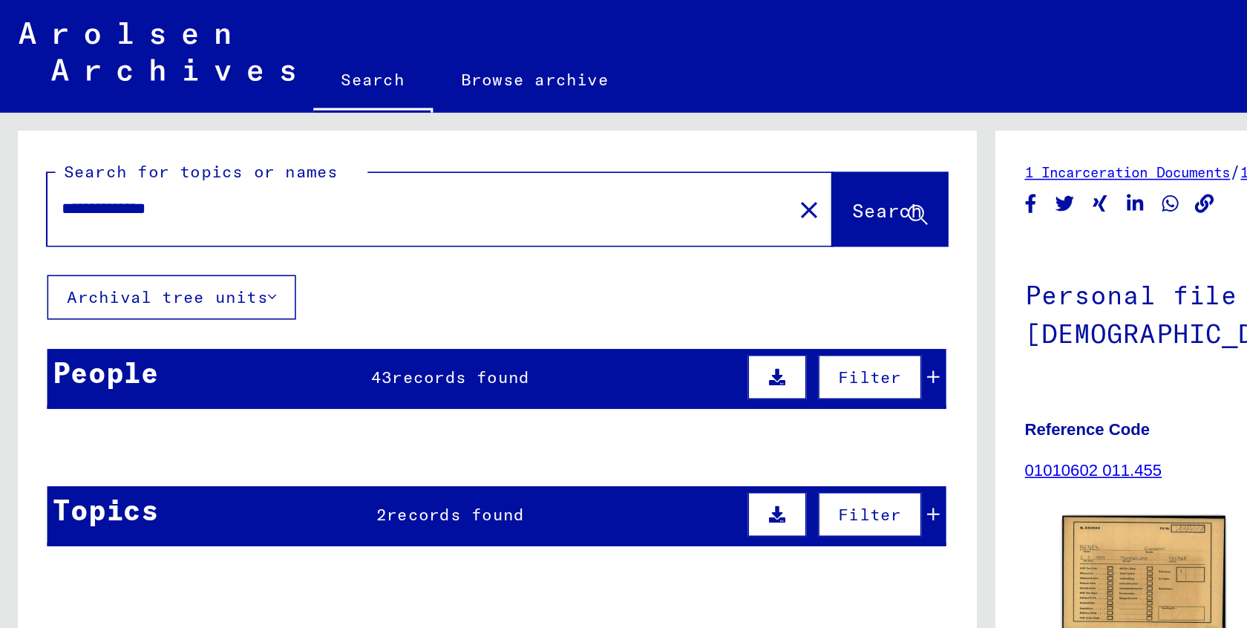
click at [489, 242] on icon at bounding box center [491, 238] width 10 height 10
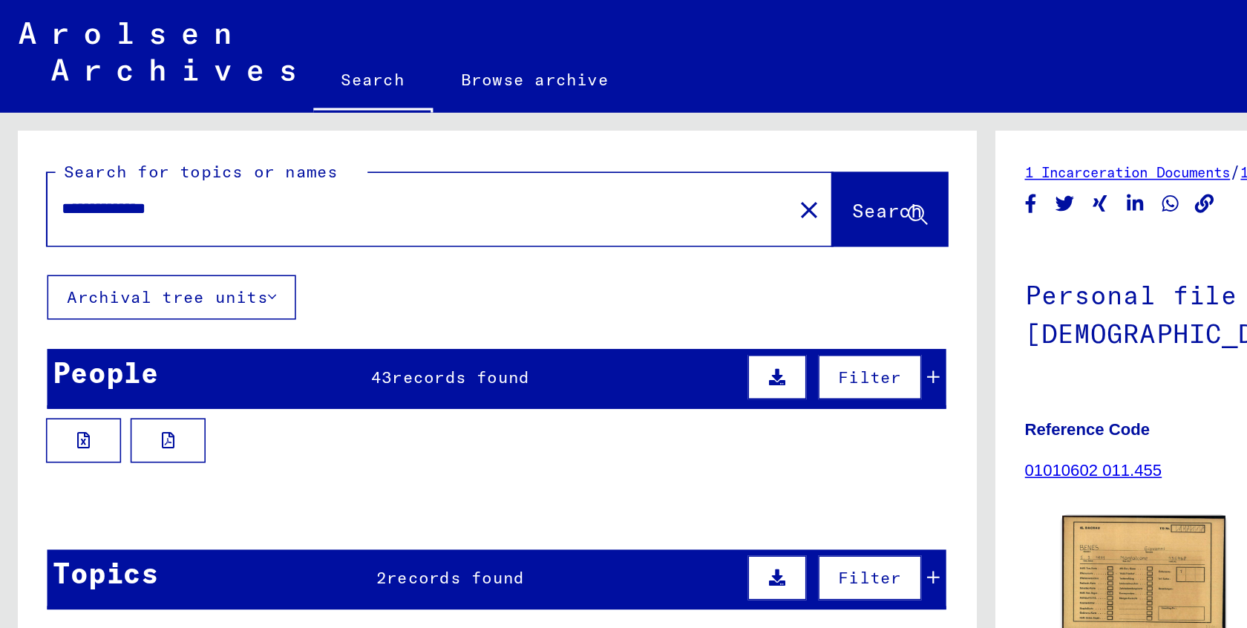
click at [539, 244] on span "Filter" at bounding box center [550, 238] width 40 height 13
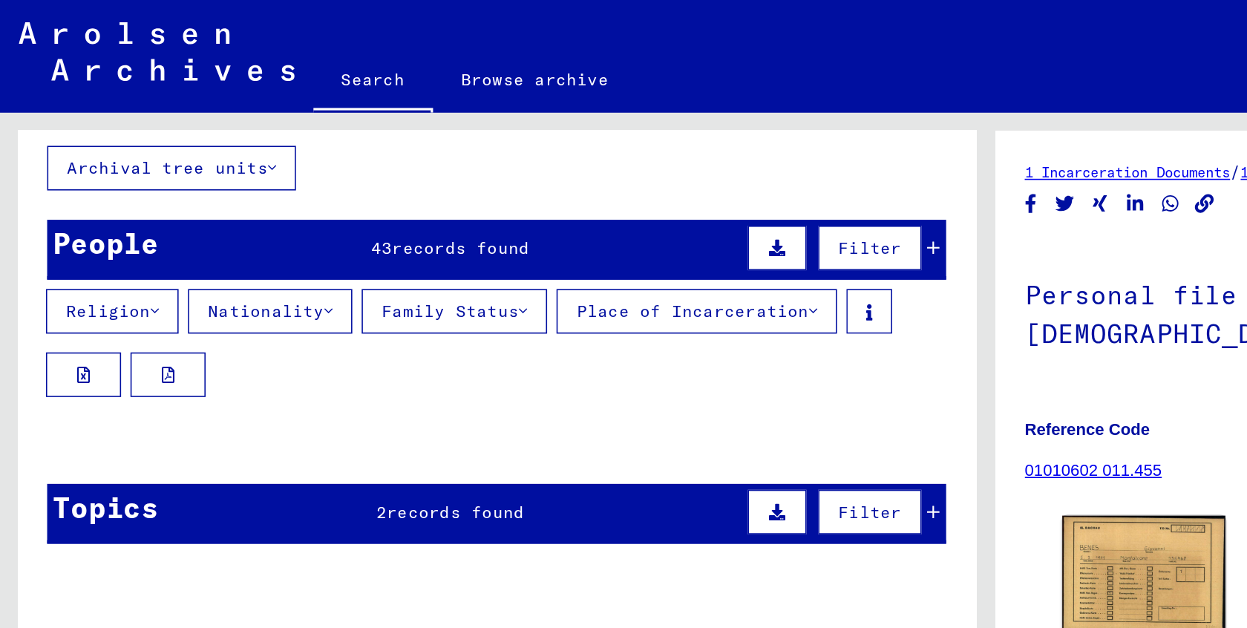
click at [532, 316] on button "Filter" at bounding box center [549, 324] width 65 height 28
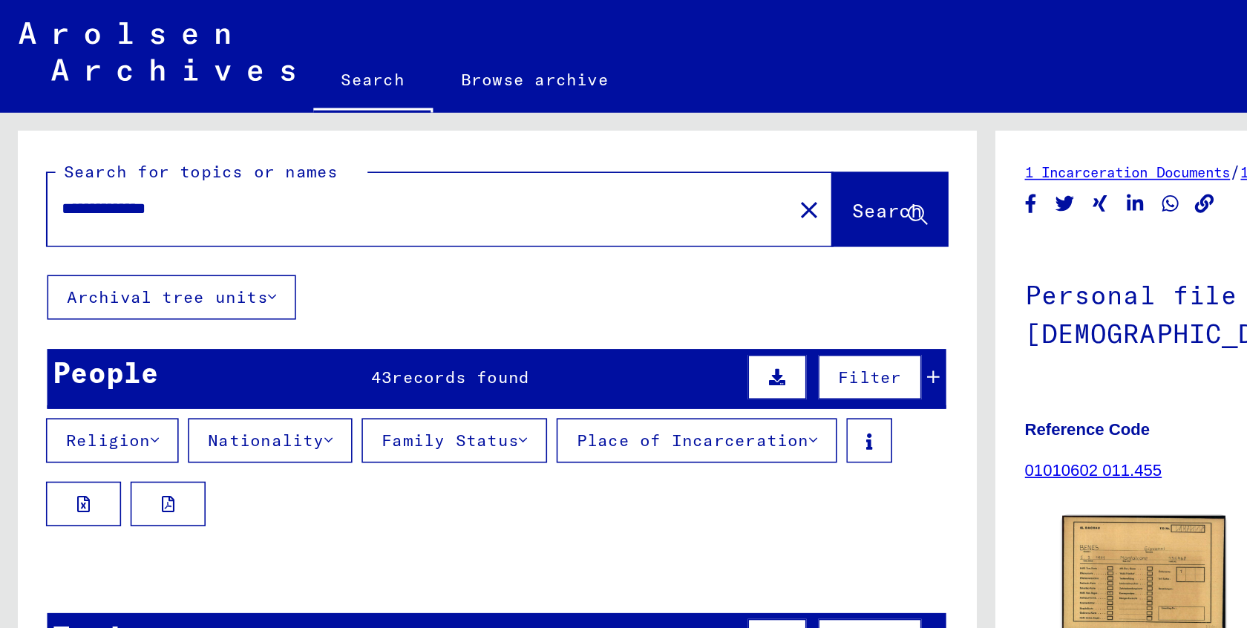
click at [398, 274] on button "Place of Incarceration" at bounding box center [440, 278] width 177 height 28
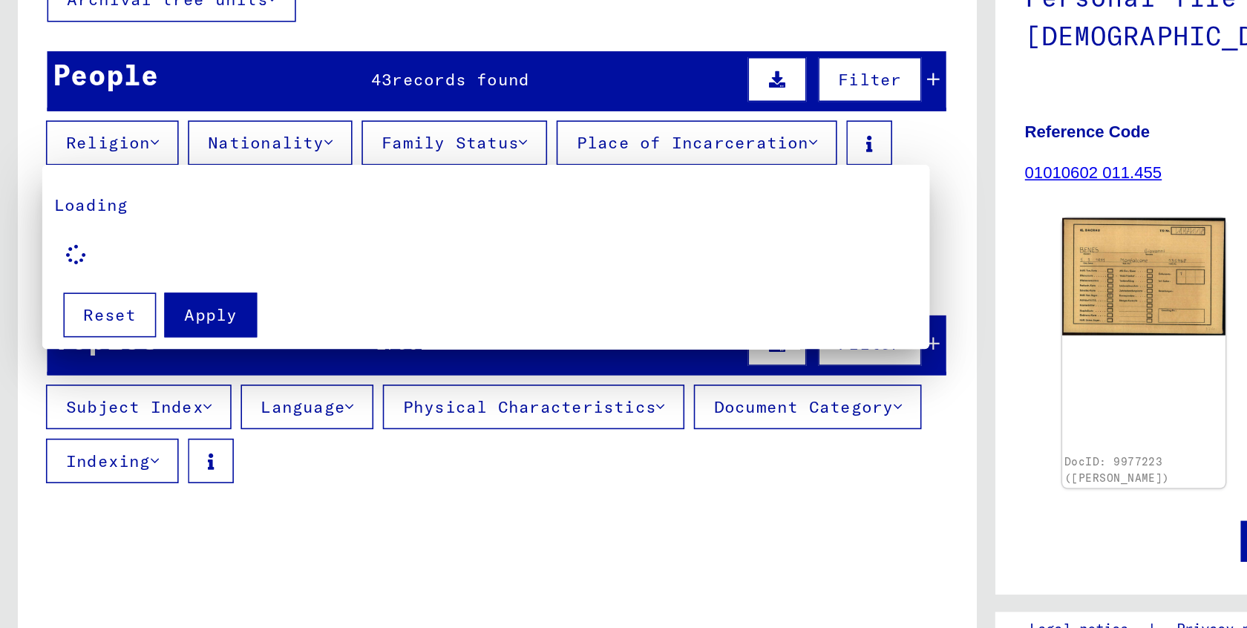
click at [135, 373] on button "Apply" at bounding box center [133, 387] width 59 height 28
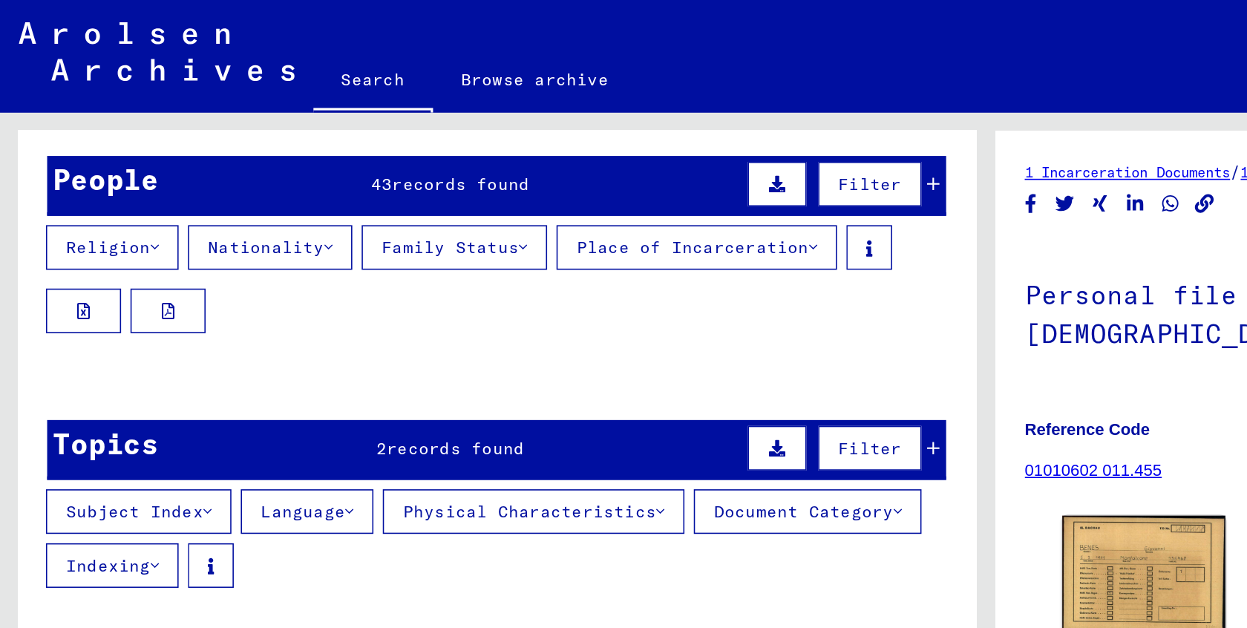
click at [252, 118] on span "records found" at bounding box center [291, 116] width 87 height 13
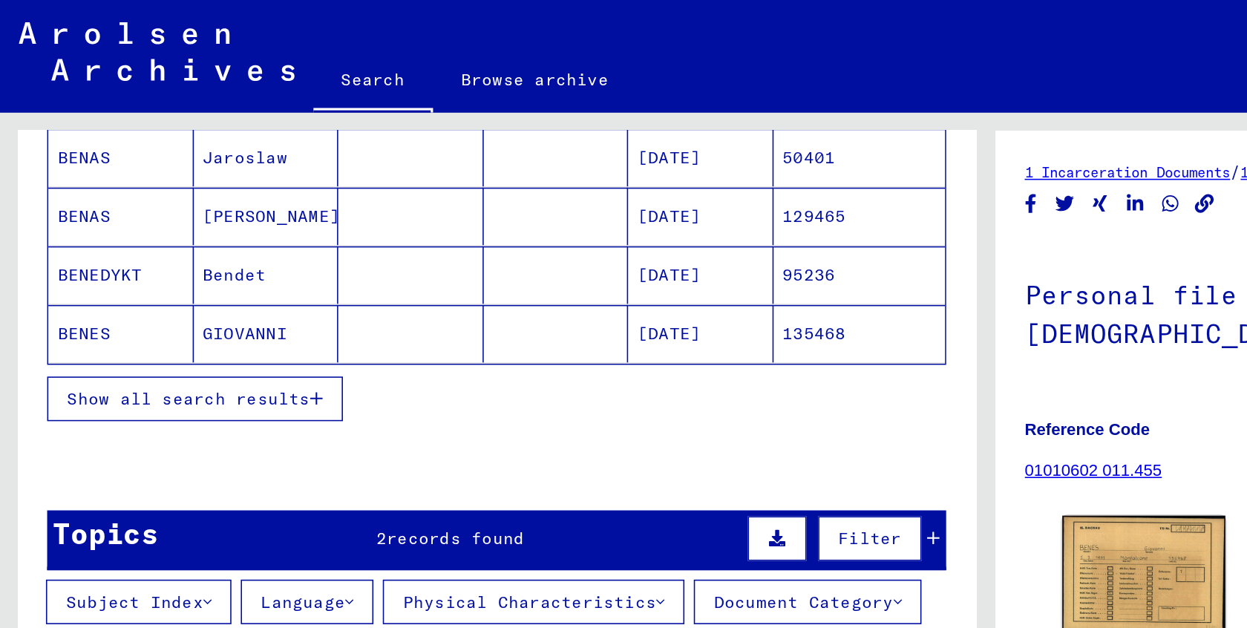
click at [194, 252] on span "Show all search results" at bounding box center [119, 252] width 154 height 13
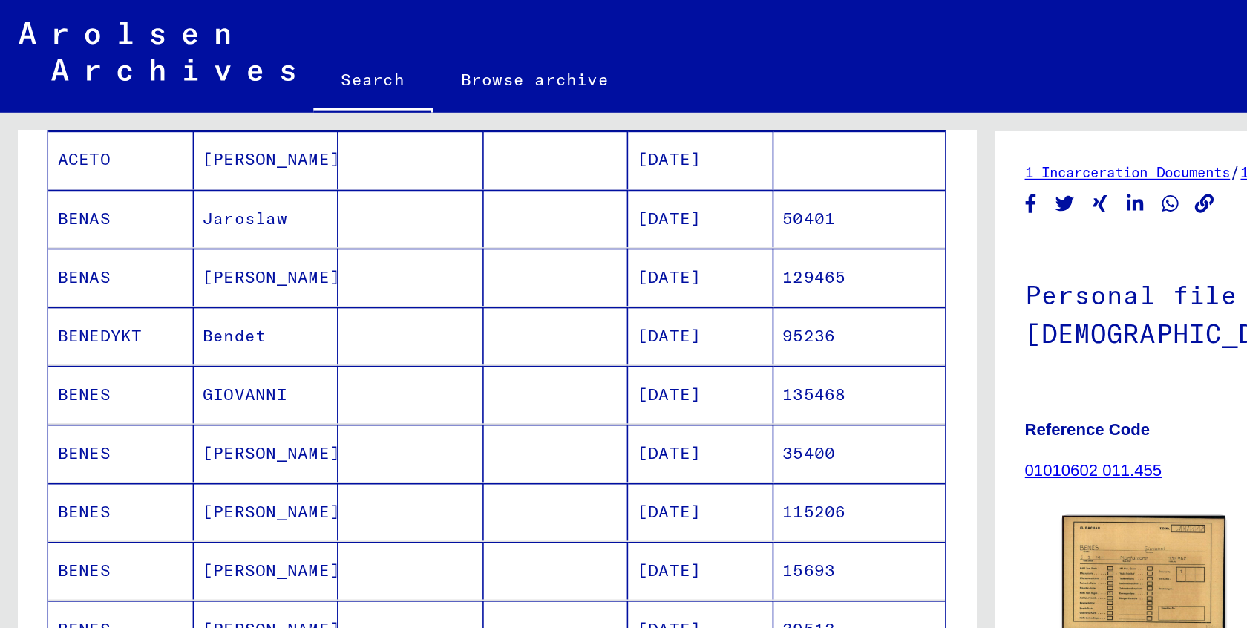
click at [191, 252] on mat-cell "GIOVANNI" at bounding box center [169, 250] width 92 height 36
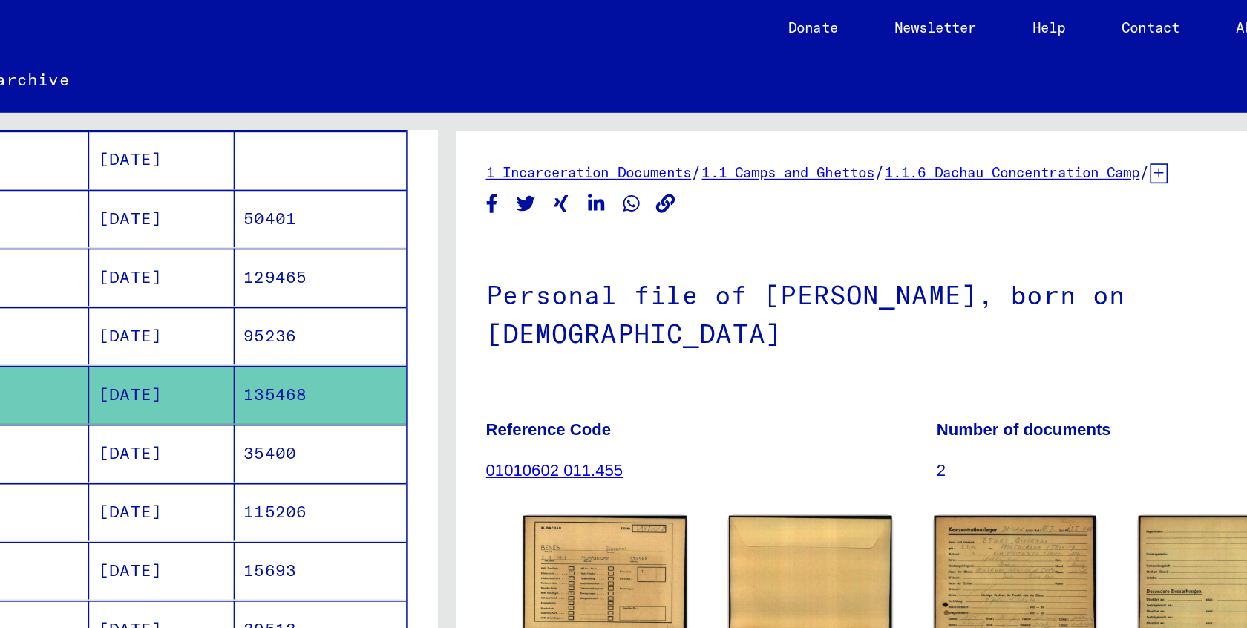
click at [489, 254] on mat-cell "135468" at bounding box center [543, 250] width 109 height 36
